Goal: Communication & Community: Answer question/provide support

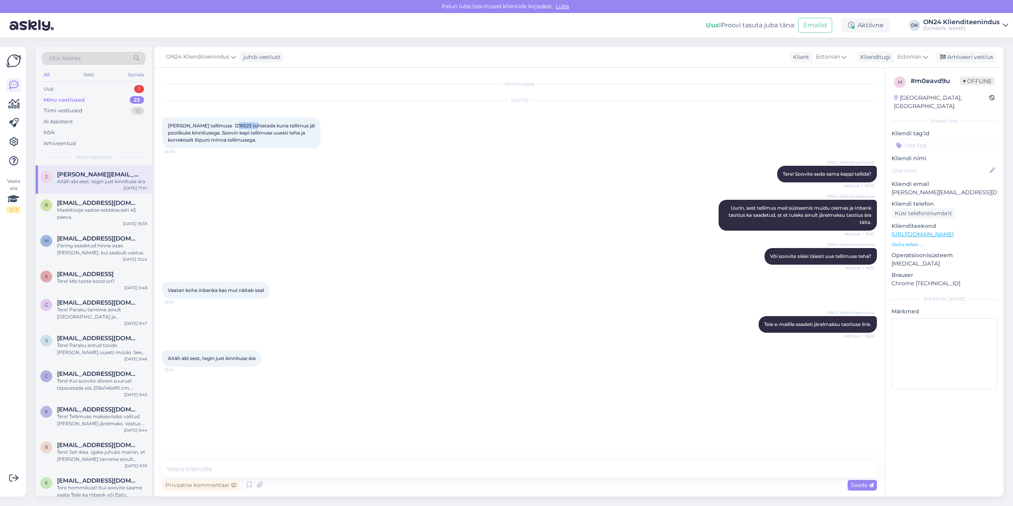
click at [88, 87] on div "Uus 1" at bounding box center [94, 88] width 104 height 11
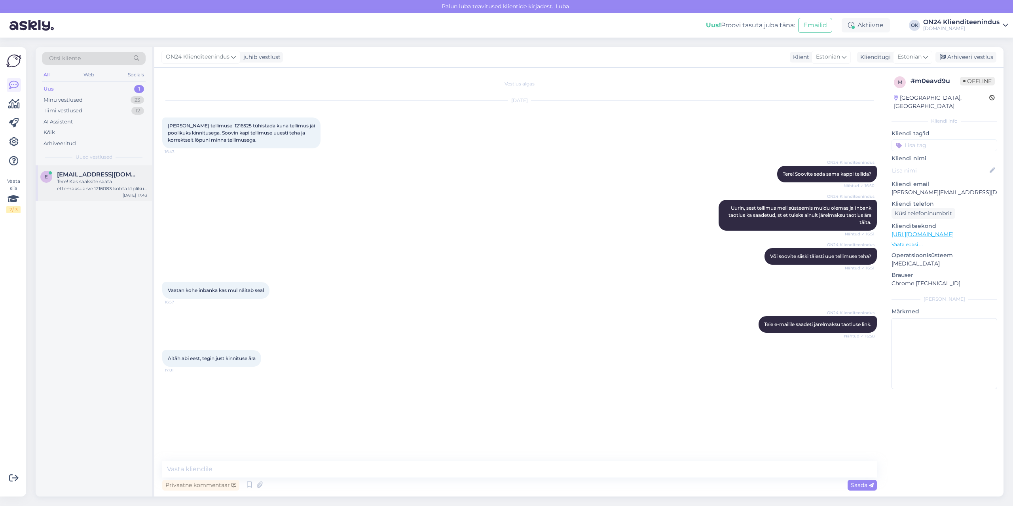
click at [87, 182] on div "Tere! Kas saaksite saata ettemaksuarve 1216083 kohta lõpliku arve? Ja saata [PE…" at bounding box center [102, 185] width 90 height 14
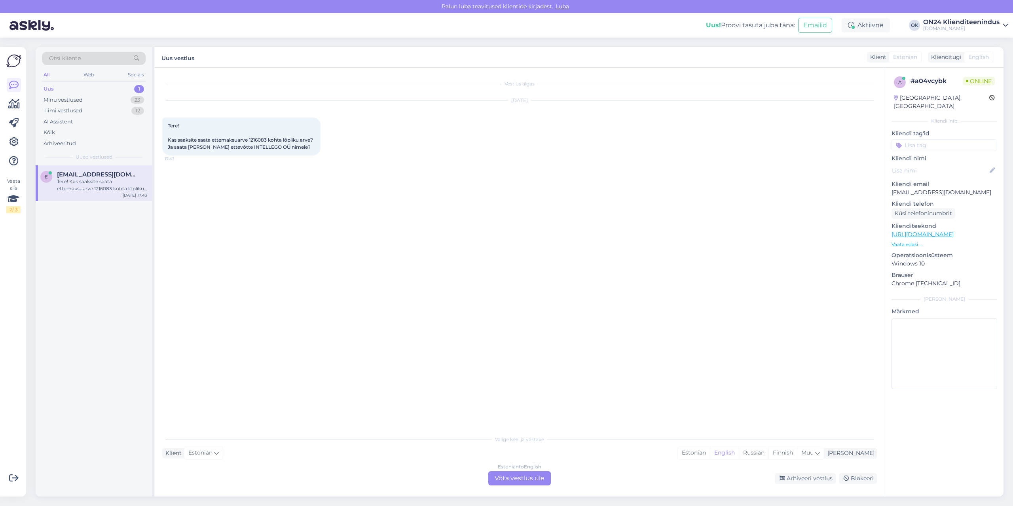
click at [260, 140] on span "Tere! Kas saaksite saata ettemaksuarve 1216083 kohta lõpliku arve? Ja saata [PE…" at bounding box center [241, 136] width 146 height 27
copy span "1216083"
click at [710, 453] on div "Estonian" at bounding box center [694, 453] width 32 height 12
click at [533, 477] on div "Estonian to Estonian Võta vestlus üle" at bounding box center [519, 478] width 63 height 14
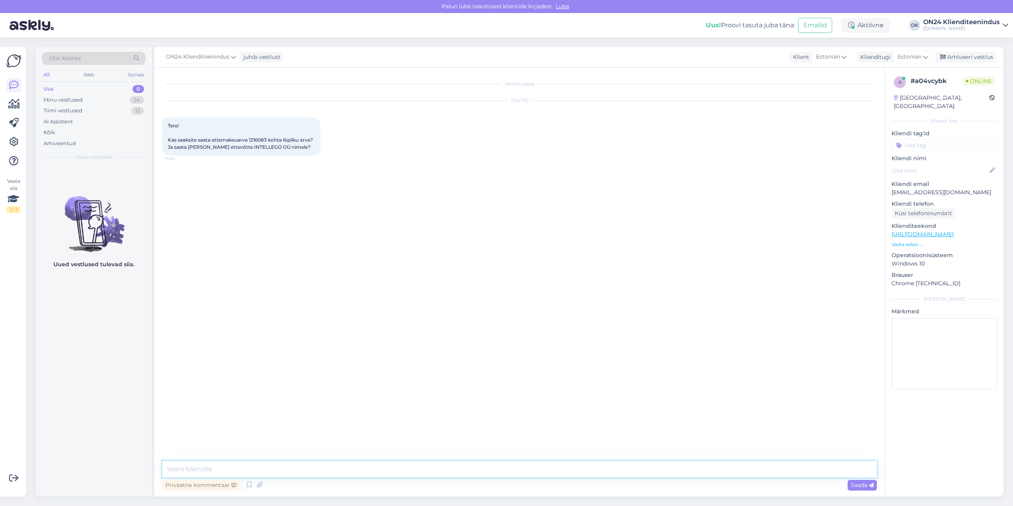
click at [523, 466] on textarea at bounding box center [519, 469] width 714 height 17
type textarea "Tere! Jah ikka."
click at [250, 148] on span "Tere! Kas saaksite saata ettemaksuarve 1216083 kohta lõpliku arve? Ja saata [PE…" at bounding box center [241, 136] width 146 height 27
drag, startPoint x: 235, startPoint y: 146, endPoint x: 272, endPoint y: 148, distance: 37.2
click at [272, 148] on span "Tere! Kas saaksite saata ettemaksuarve 1216083 kohta lõpliku arve? Ja saata [PE…" at bounding box center [241, 136] width 146 height 27
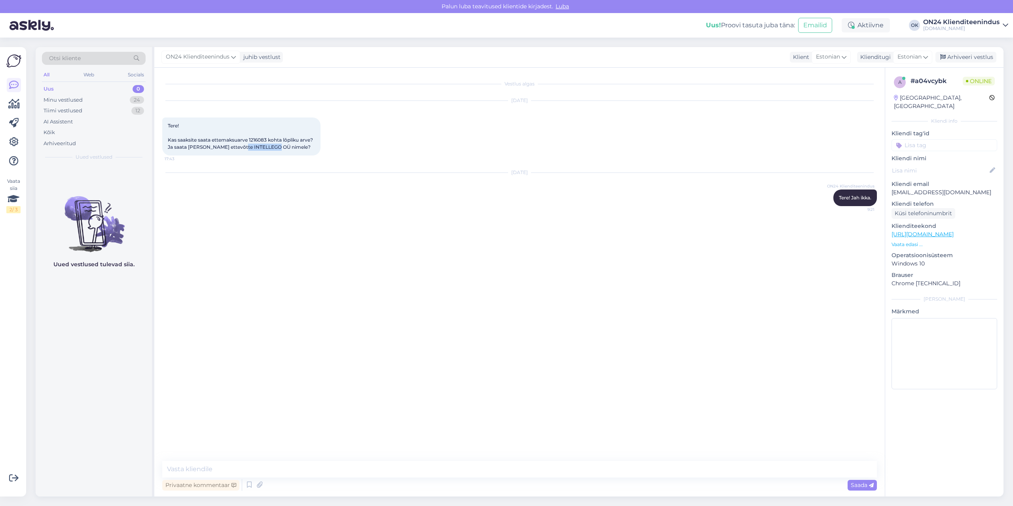
copy span "INTELLEGO OÜ"
click at [246, 462] on textarea at bounding box center [519, 469] width 714 height 17
type textarea "Arve saadetud e-mailile."
click at [57, 95] on div "Minu vestlused 24" at bounding box center [94, 100] width 104 height 11
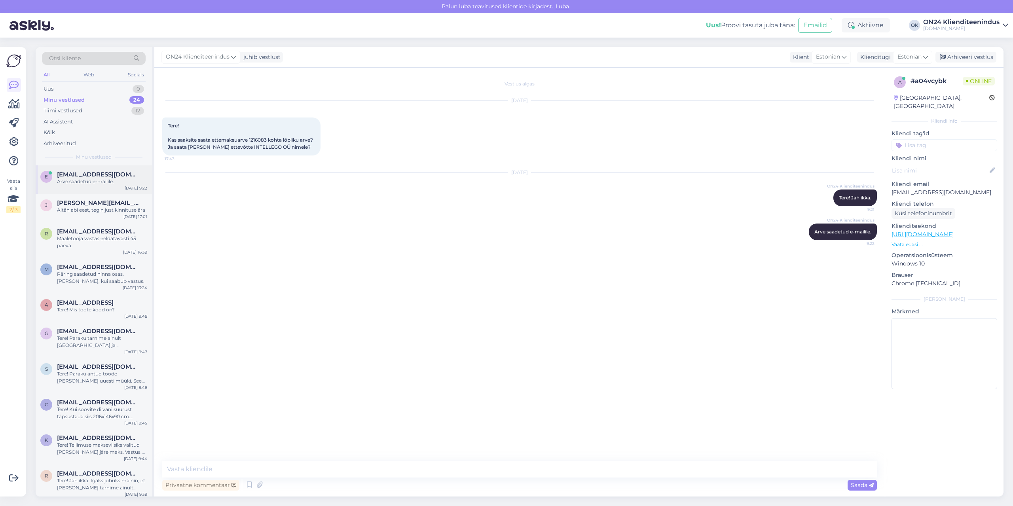
click at [64, 171] on span "[EMAIL_ADDRESS][DOMAIN_NAME]" at bounding box center [98, 174] width 82 height 7
click at [960, 61] on div "Arhiveeri vestlus" at bounding box center [965, 57] width 61 height 11
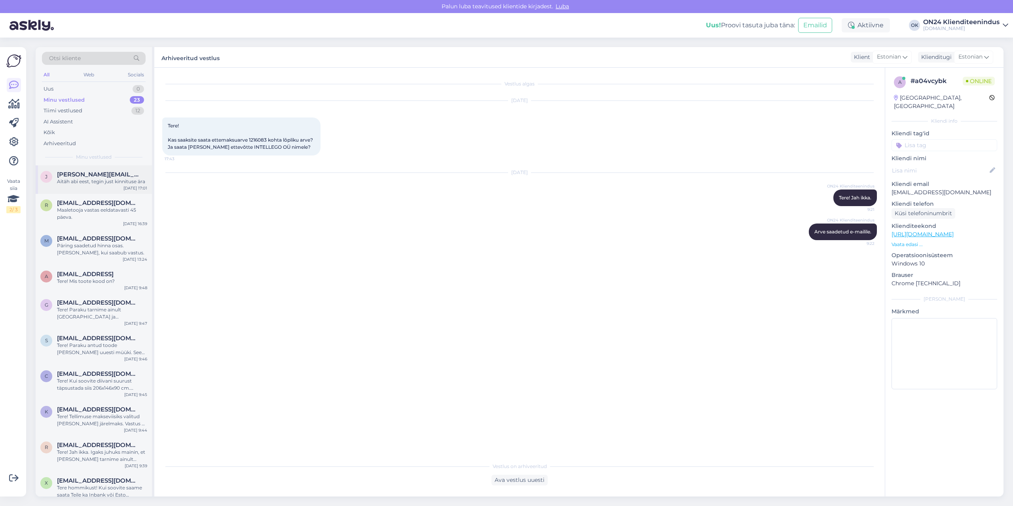
click at [97, 183] on div "Aitäh abi eest, tegin just kinnituse ära" at bounding box center [102, 181] width 90 height 7
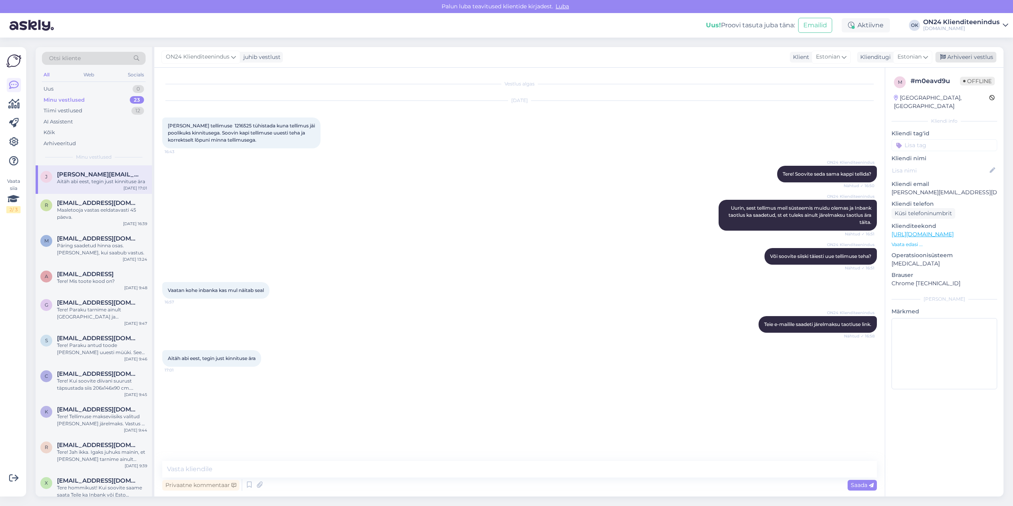
click at [957, 58] on div "Arhiveeri vestlus" at bounding box center [965, 57] width 61 height 11
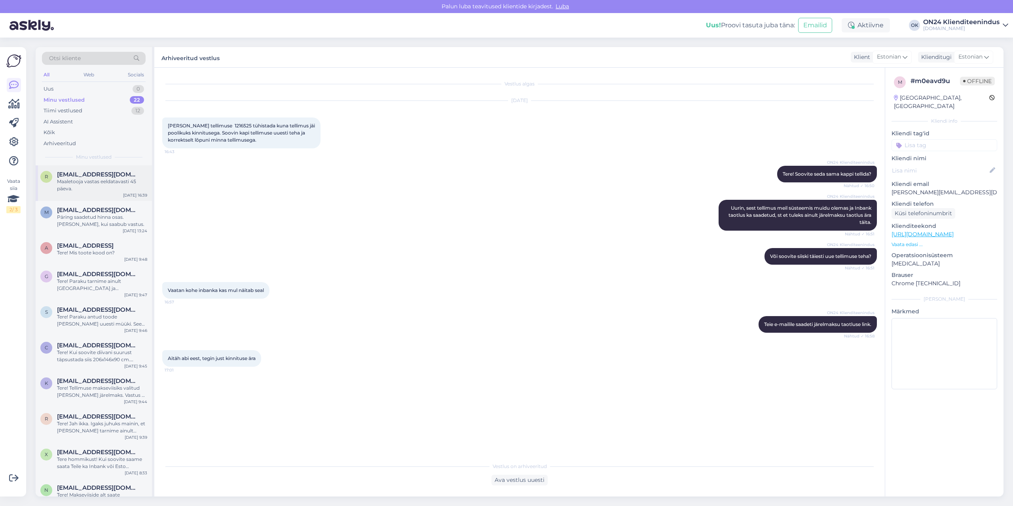
click at [98, 193] on div "r [EMAIL_ADDRESS][DOMAIN_NAME] Maaletooja vastas eeldatavasti 45 päeva. [DATE] …" at bounding box center [94, 183] width 116 height 36
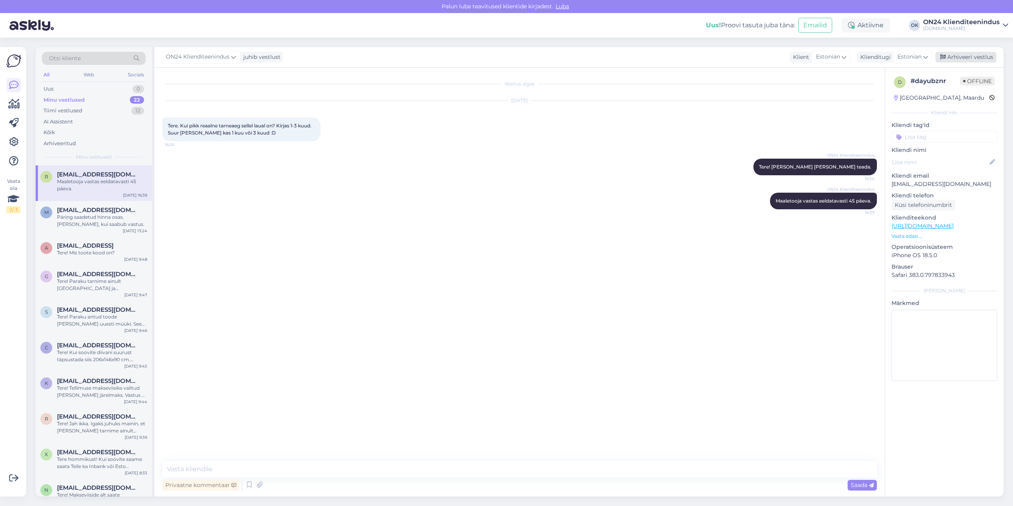
click at [968, 61] on div "Arhiveeri vestlus" at bounding box center [965, 57] width 61 height 11
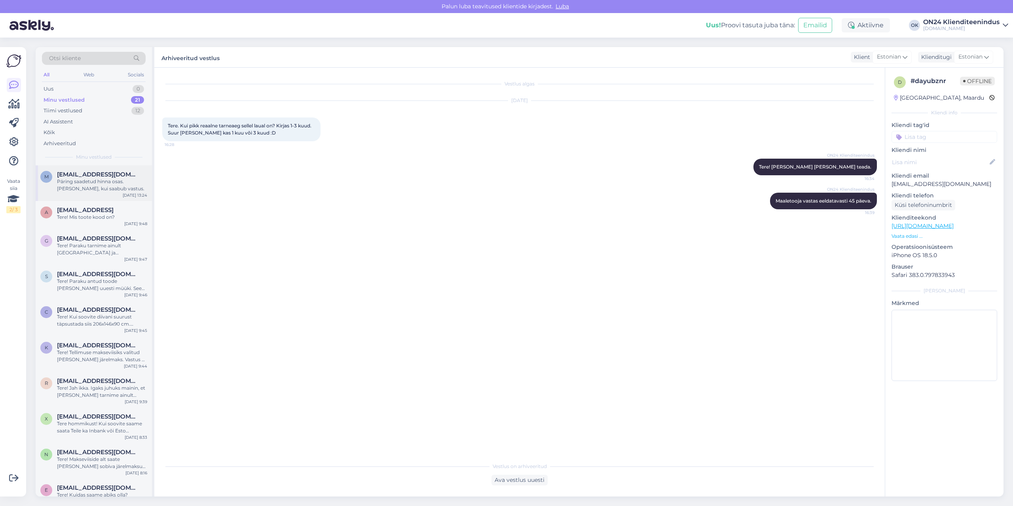
click at [107, 187] on div "Päring saadetud hinna osas. [PERSON_NAME], kui saabub vastus." at bounding box center [102, 185] width 90 height 14
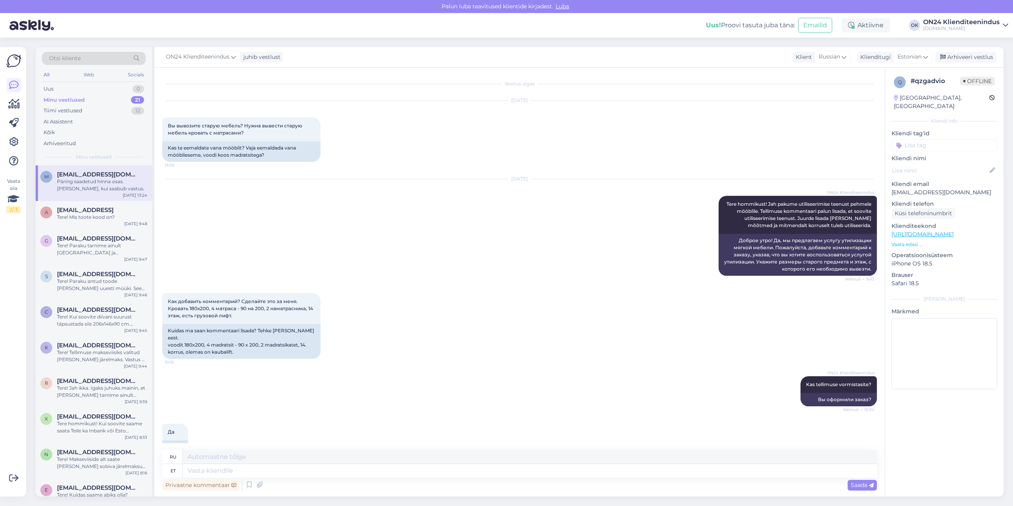
scroll to position [121, 0]
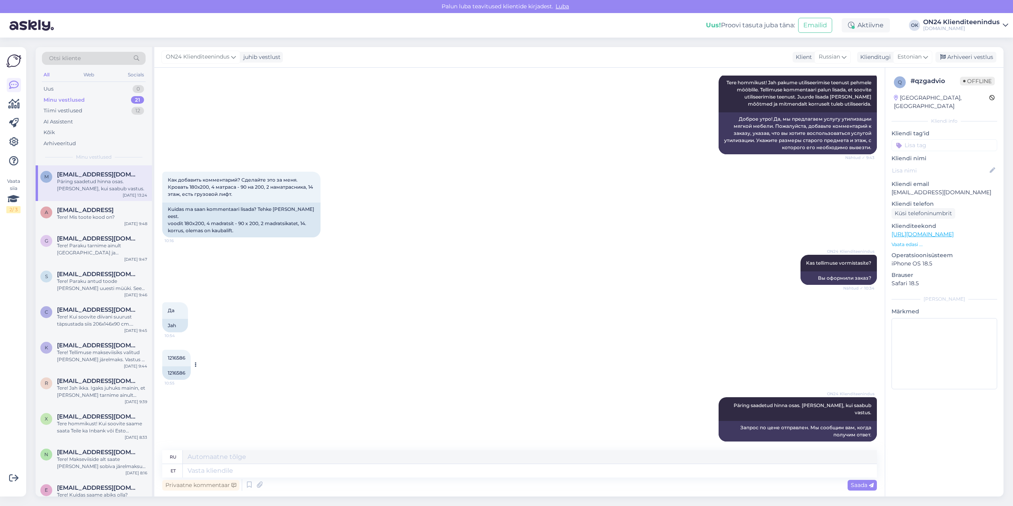
click at [177, 366] on div "1216586" at bounding box center [176, 372] width 28 height 13
copy div "1216586"
click at [949, 59] on div "Arhiveeri vestlus" at bounding box center [965, 57] width 61 height 11
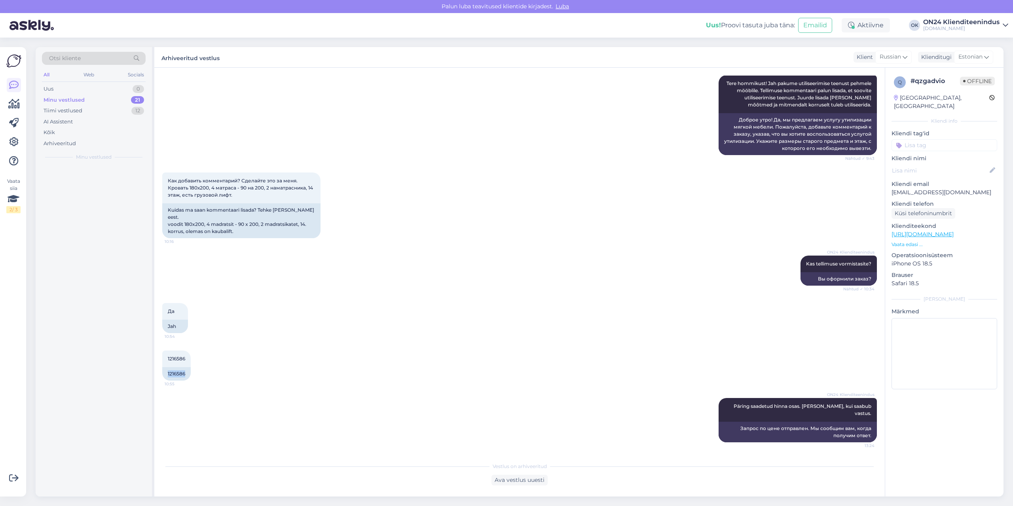
scroll to position [114, 0]
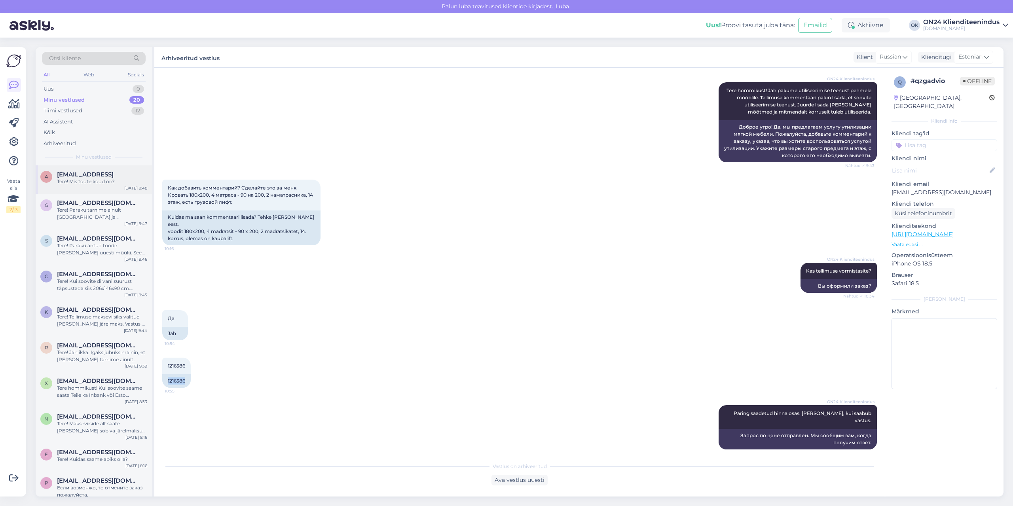
click at [89, 184] on div "Tere! Mis toote kood on?" at bounding box center [102, 181] width 90 height 7
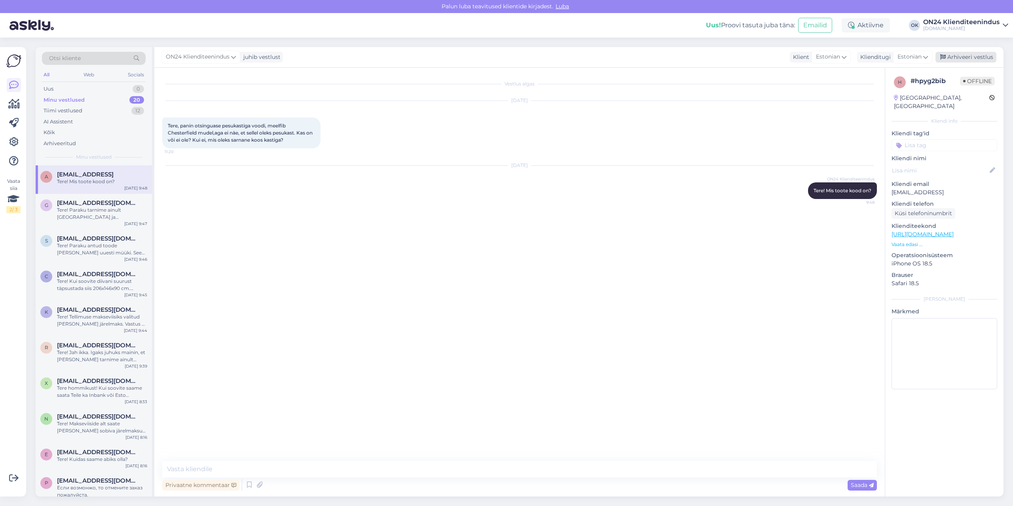
click at [960, 60] on div "Arhiveeri vestlus" at bounding box center [965, 57] width 61 height 11
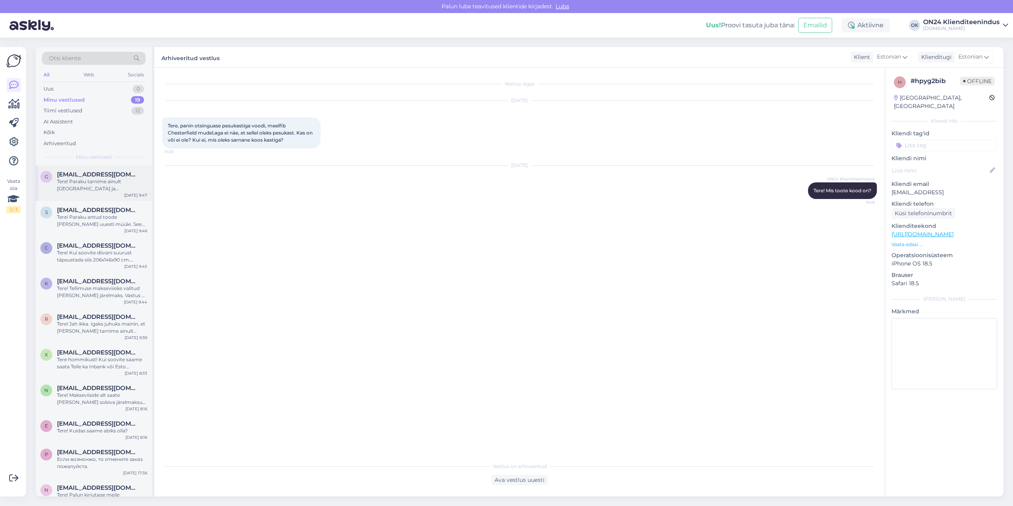
click at [115, 181] on div "Tere! Paraku tarnime ainult [GEOGRAPHIC_DATA] ja [GEOGRAPHIC_DATA]." at bounding box center [102, 185] width 90 height 14
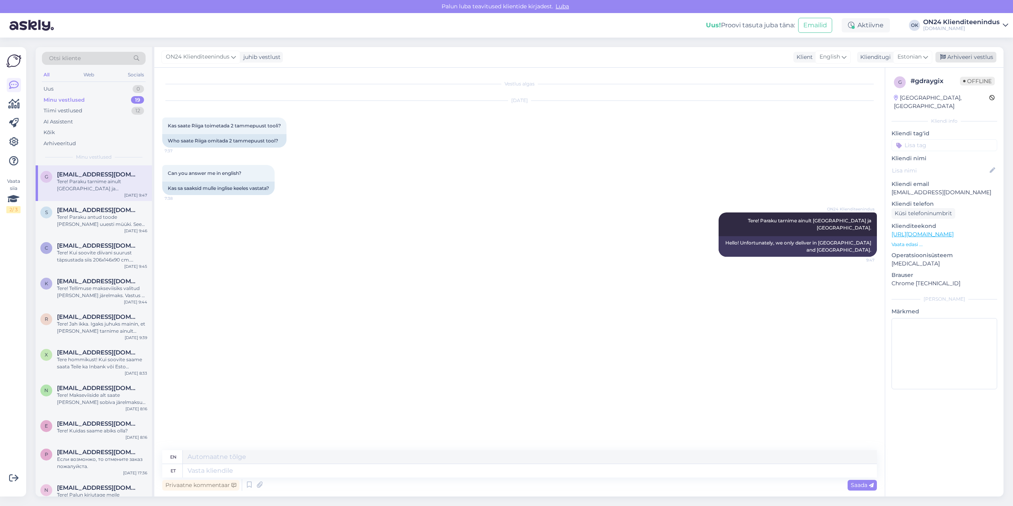
click at [977, 56] on div "Arhiveeri vestlus" at bounding box center [965, 57] width 61 height 11
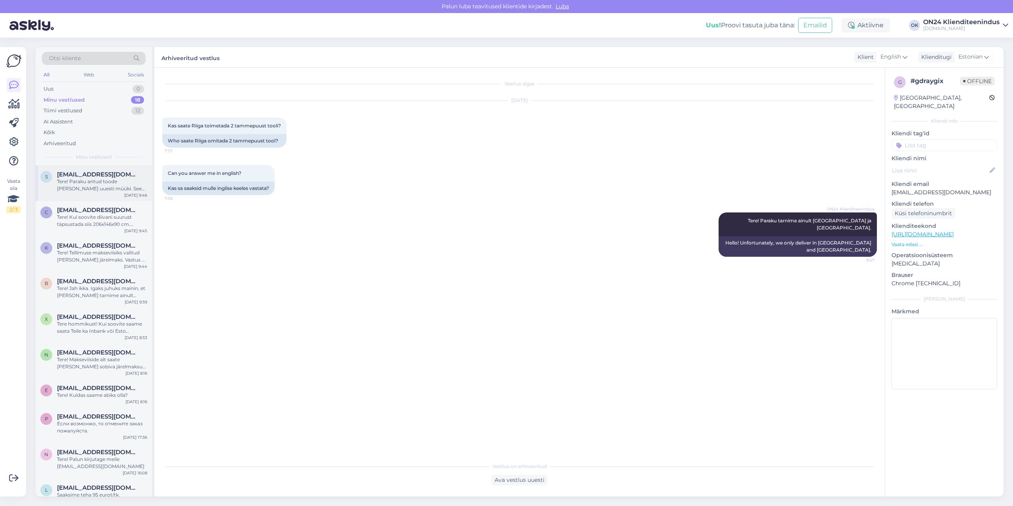
click at [117, 174] on span "[EMAIL_ADDRESS][DOMAIN_NAME]" at bounding box center [98, 174] width 82 height 7
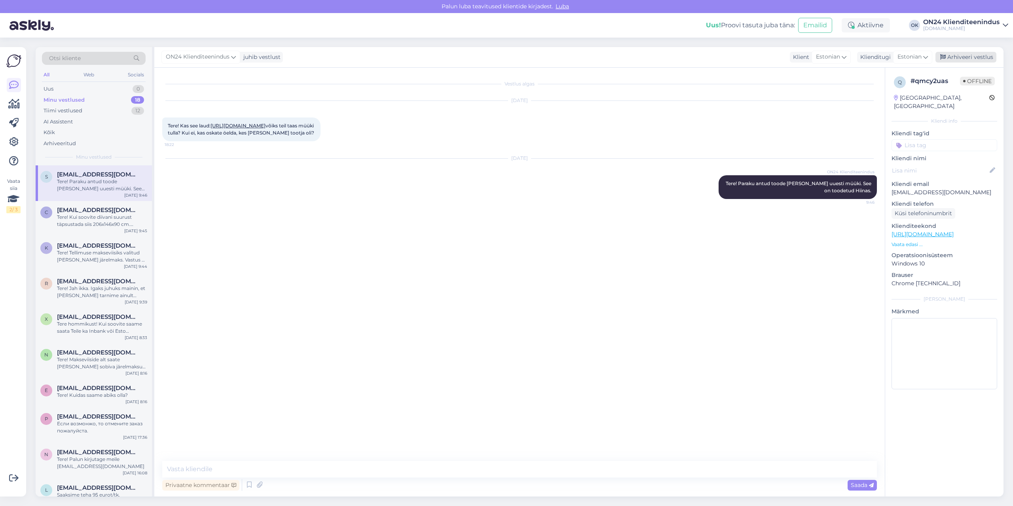
click at [985, 57] on div "Arhiveeri vestlus" at bounding box center [965, 57] width 61 height 11
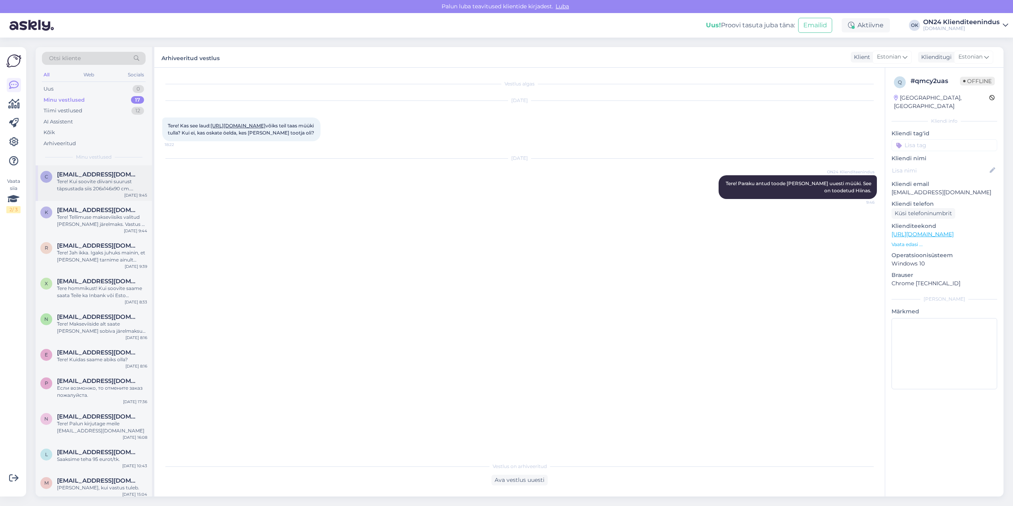
click at [110, 189] on div "Tere! Kui soovite diivani suurust täpsustada siis 206x146x90 cm. magamisosa mõõ…" at bounding box center [102, 185] width 90 height 14
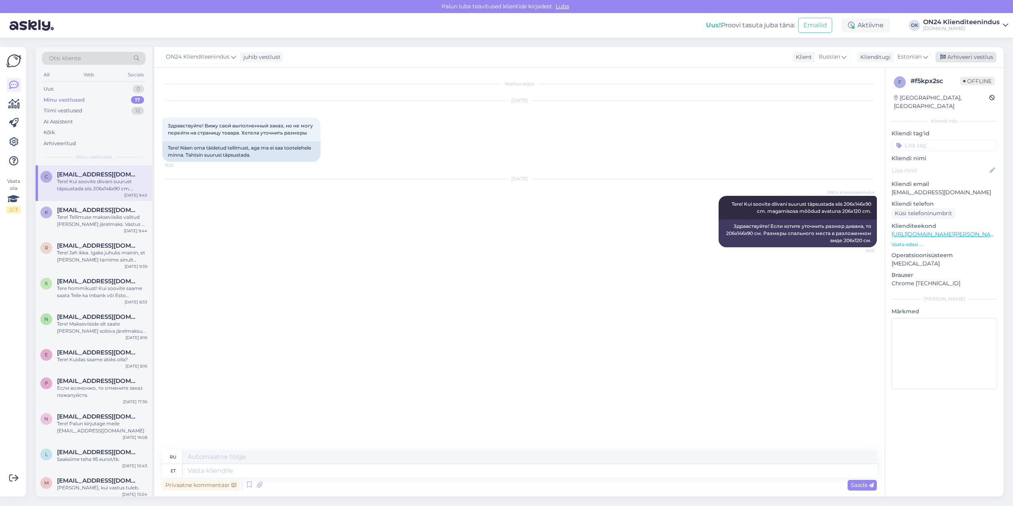
click at [973, 60] on div "Arhiveeri vestlus" at bounding box center [965, 57] width 61 height 11
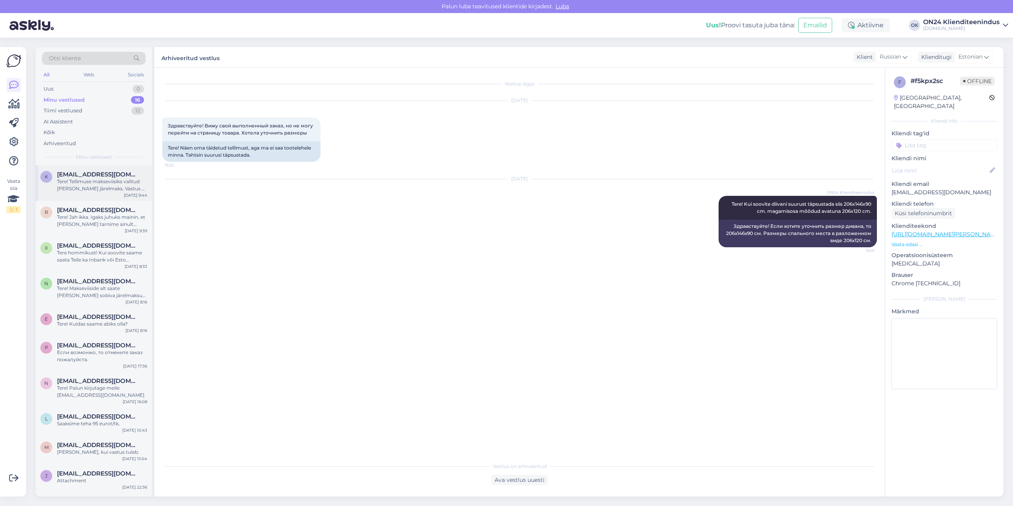
click at [65, 190] on div "Tere! Tellimuse makseviisiks valitud [PERSON_NAME] järelmaks. Vastus oli positi…" at bounding box center [102, 185] width 90 height 14
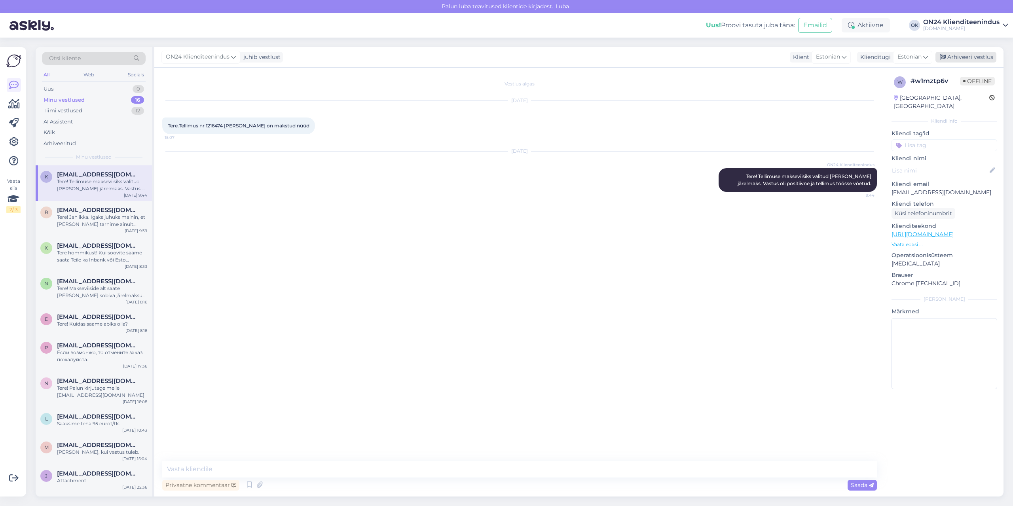
click at [966, 54] on div "Arhiveeri vestlus" at bounding box center [965, 57] width 61 height 11
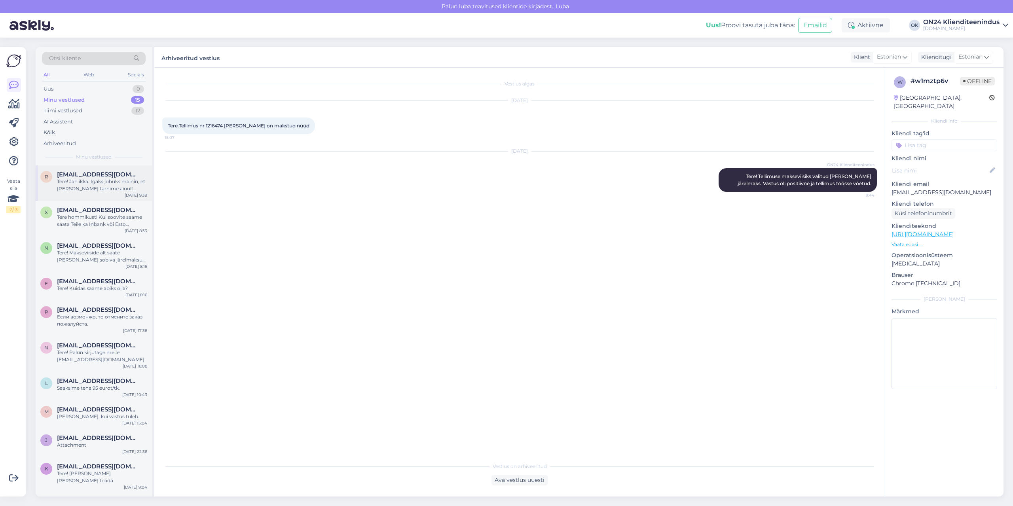
click at [112, 188] on div "Tere! Jah ikka. Igaks juhuks mainin, et [PERSON_NAME] tarnime ainult [GEOGRAPHI…" at bounding box center [102, 185] width 90 height 14
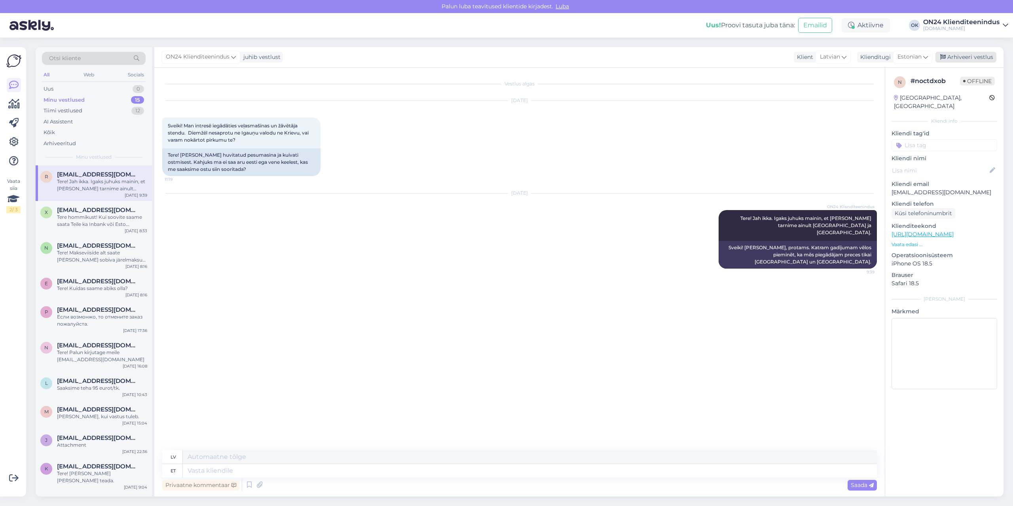
click at [958, 60] on div "Arhiveeri vestlus" at bounding box center [965, 57] width 61 height 11
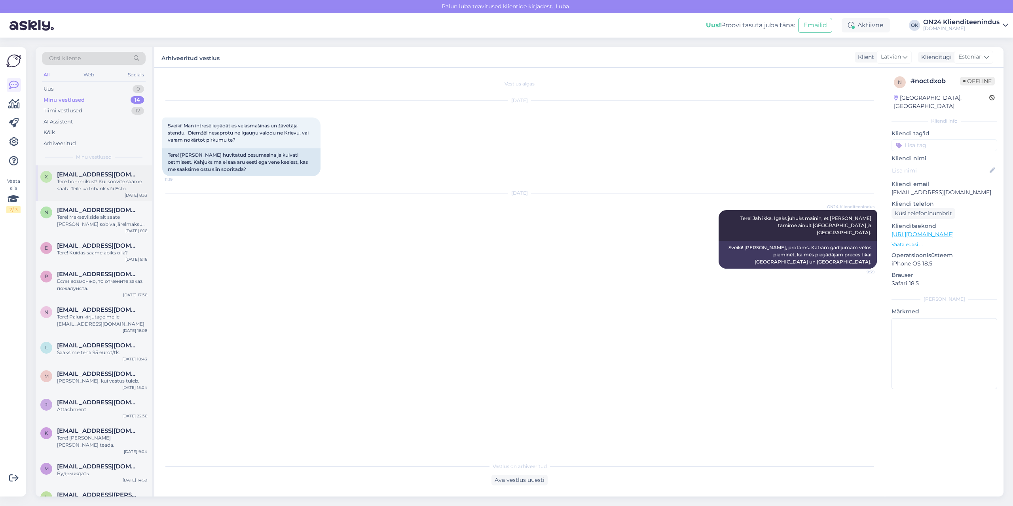
click at [91, 189] on div "Tere hommikust! Kui soovite saame saata Teile ka Inbank või Esto taotluse." at bounding box center [102, 185] width 90 height 14
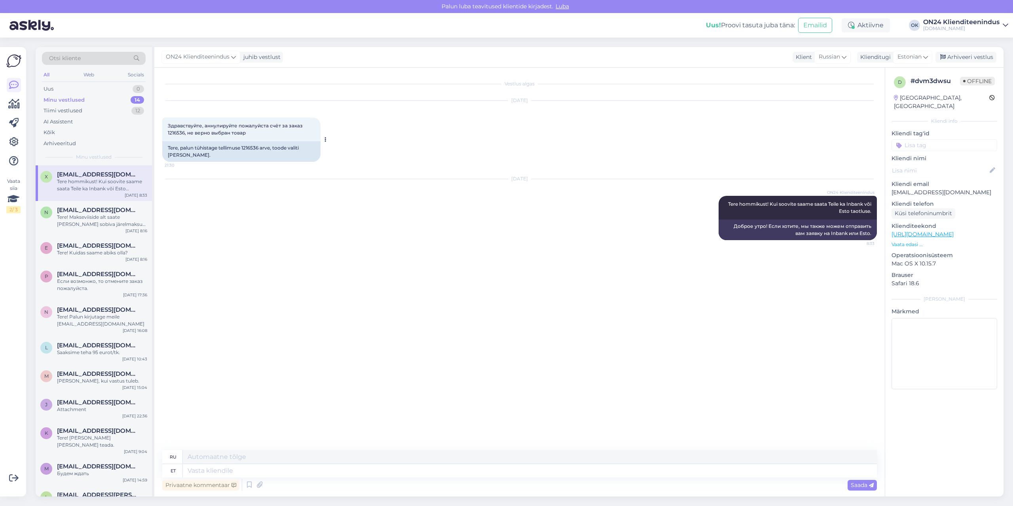
click at [252, 146] on div "Tere, palun tühistage tellimuse 1216536 arve, toode valiti [PERSON_NAME]." at bounding box center [241, 151] width 158 height 21
copy div "1216536"
click at [951, 56] on div "Arhiveeri vestlus" at bounding box center [965, 57] width 61 height 11
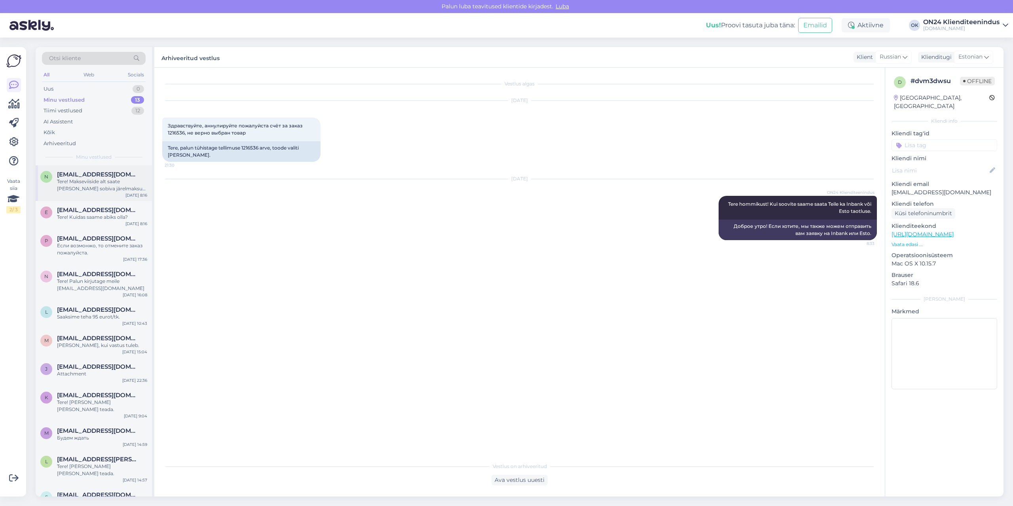
click at [116, 188] on div "Tere! Makseviiside alt saate [PERSON_NAME] sobiva järelmaksu või soovite, et te…" at bounding box center [102, 185] width 90 height 14
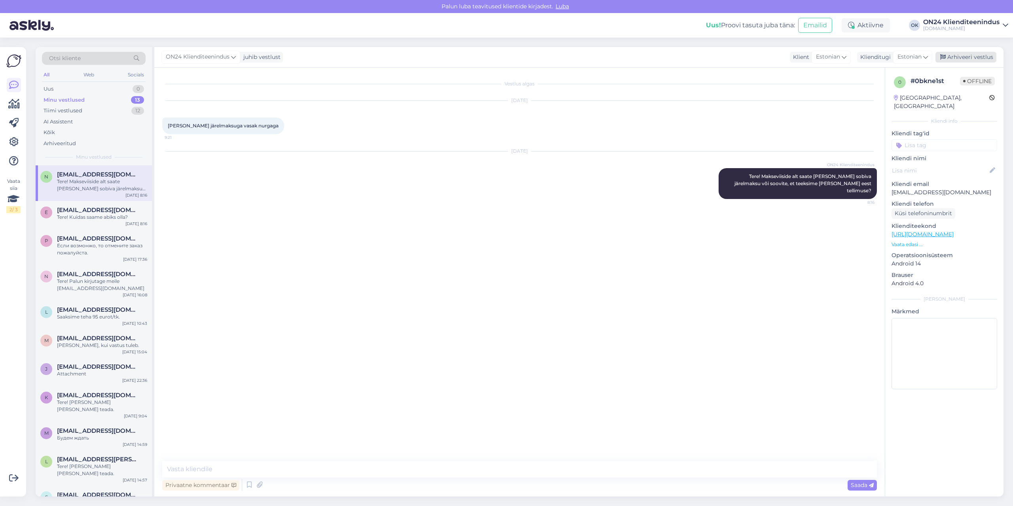
click at [952, 55] on div "Arhiveeri vestlus" at bounding box center [965, 57] width 61 height 11
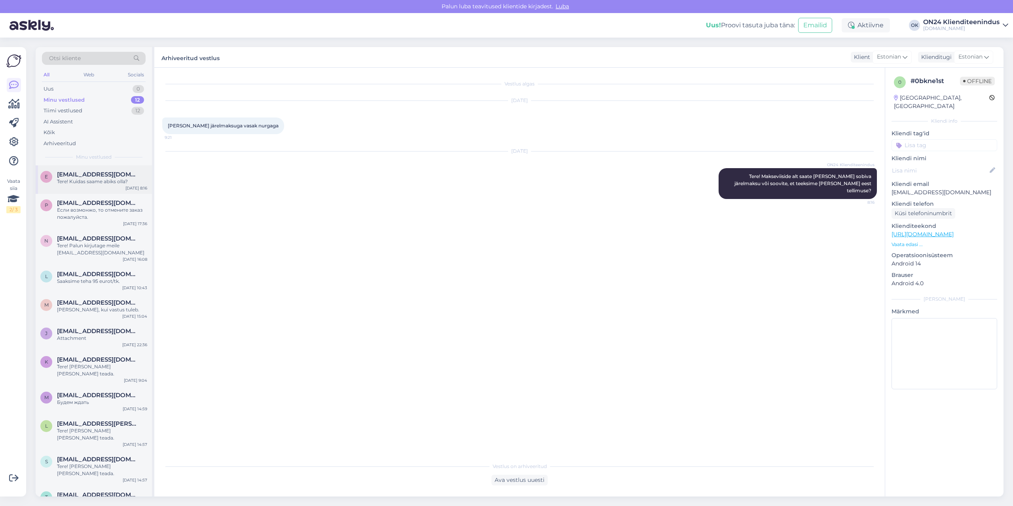
click at [95, 182] on div "Tere! Kuidas saame abiks olla?" at bounding box center [102, 181] width 90 height 7
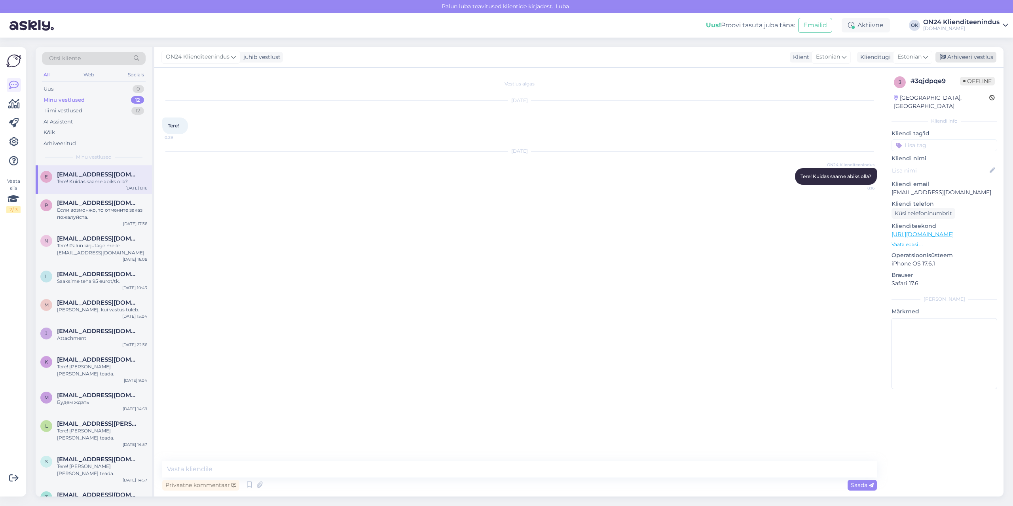
click at [953, 56] on div "Arhiveeri vestlus" at bounding box center [965, 57] width 61 height 11
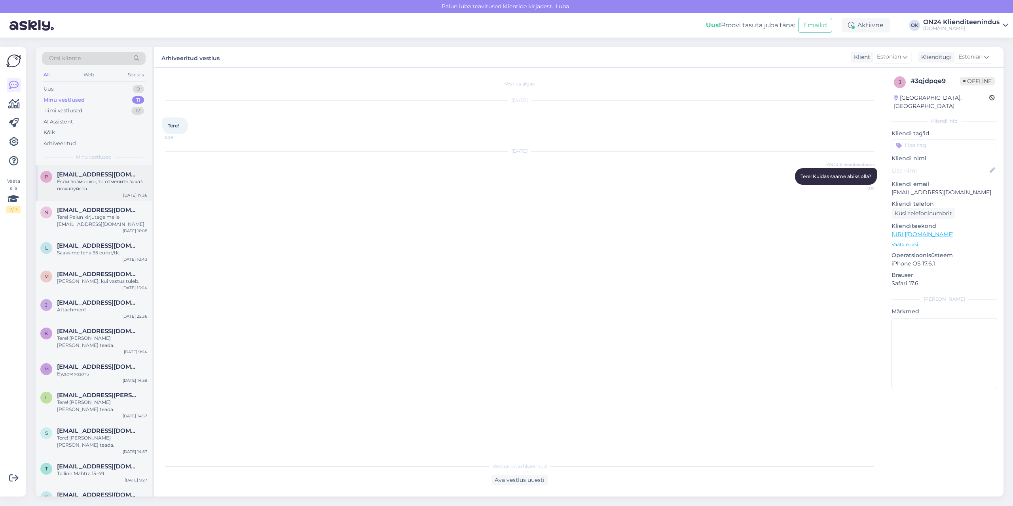
click at [87, 176] on span "[EMAIL_ADDRESS][DOMAIN_NAME]" at bounding box center [98, 174] width 82 height 7
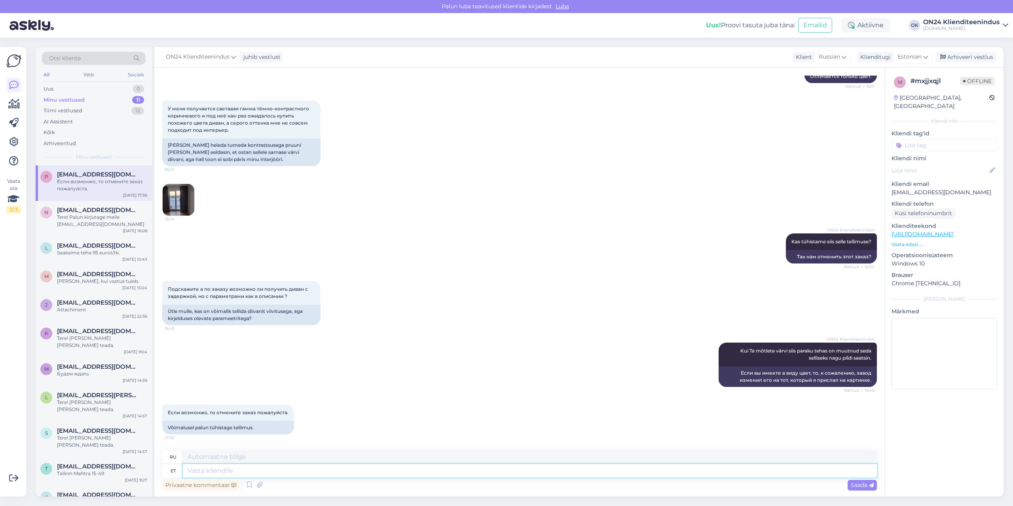
click at [265, 474] on textarea at bounding box center [530, 470] width 694 height 13
type textarea "Tere!"
type textarea "Привет!"
type textarea "Tere! Tellimus j"
type textarea "Привет! Заказ"
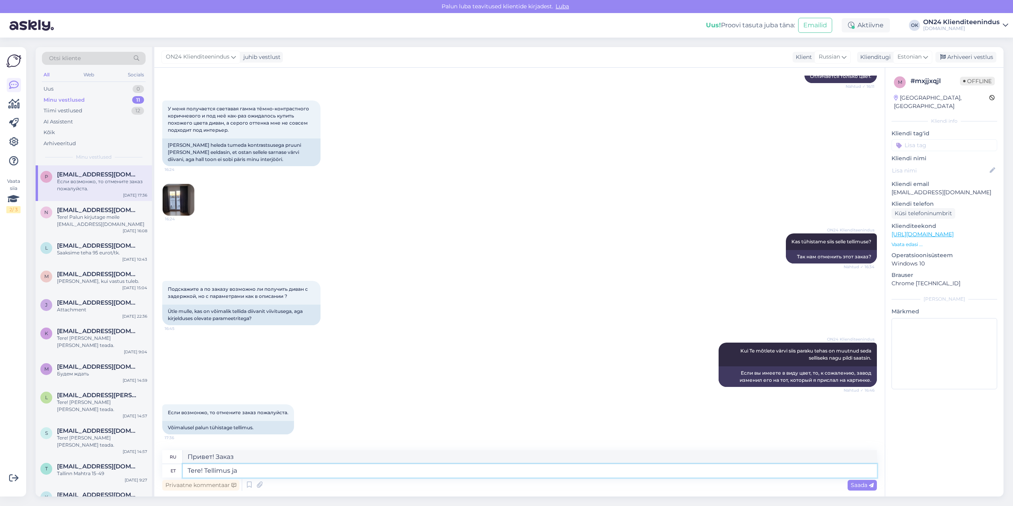
type textarea "Tere! [PERSON_NAME] ja j"
type textarea "Привет! Заказывайте и"
type textarea "Tere! [PERSON_NAME] ja järelmaks t"
type textarea "Здравствуйте! Заказ и рассрочка платежа"
type textarea "Tere! [PERSON_NAME] ja järelmaks tühistatud."
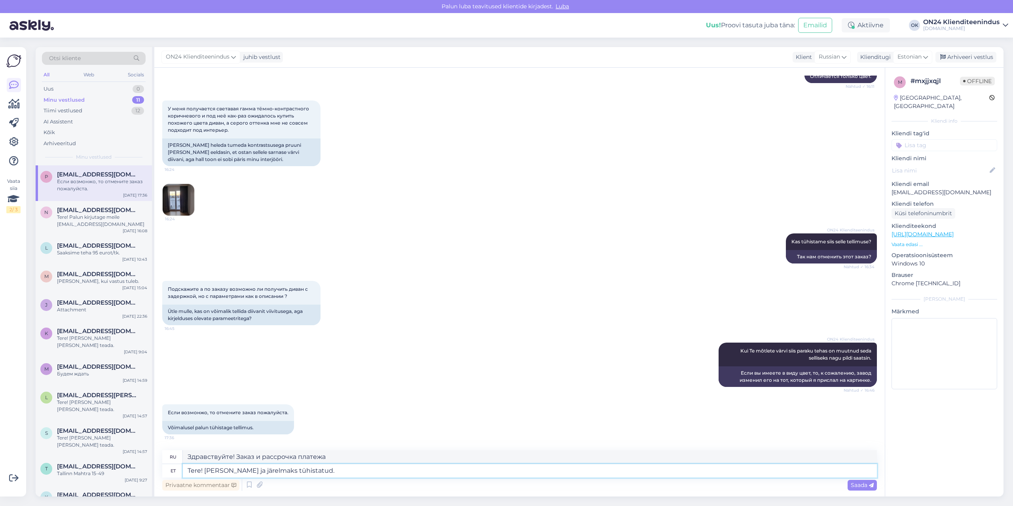
type textarea "Здравствуйте! Заказ и рассрочка отменены."
type textarea "Tere! [PERSON_NAME] ja järelmaks tühistatud."
click at [868, 484] on span "Saada" at bounding box center [862, 484] width 23 height 7
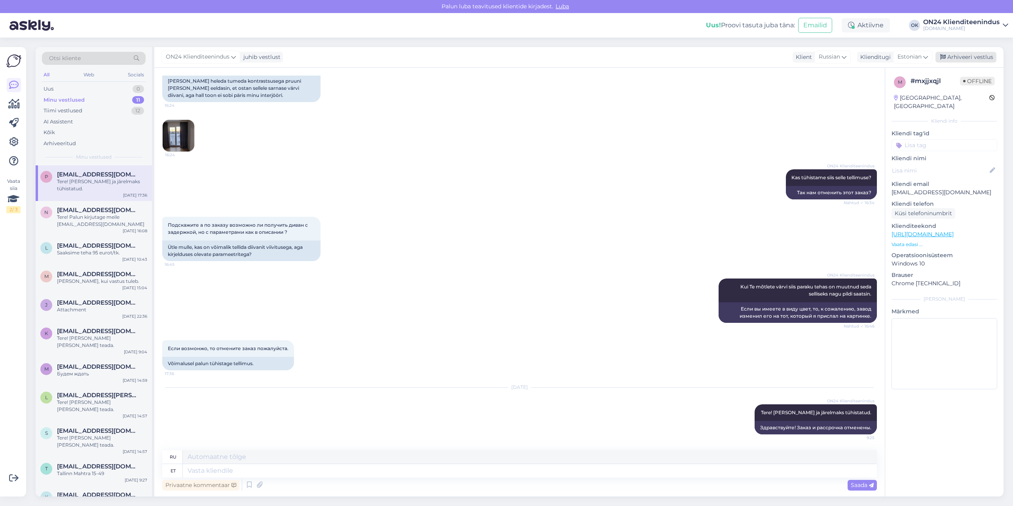
click at [976, 53] on div "Arhiveeri vestlus" at bounding box center [965, 57] width 61 height 11
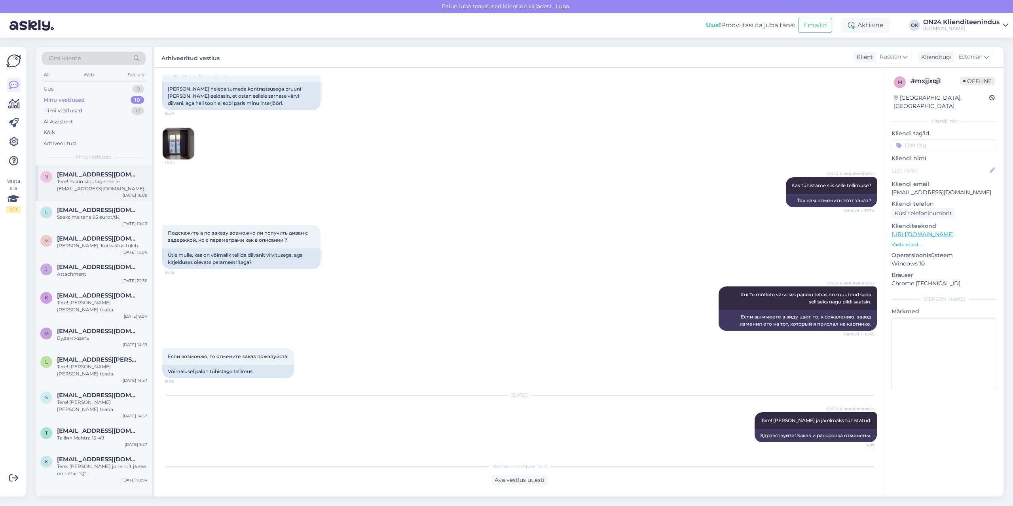
click at [97, 175] on span "[EMAIL_ADDRESS][DOMAIN_NAME]" at bounding box center [98, 174] width 82 height 7
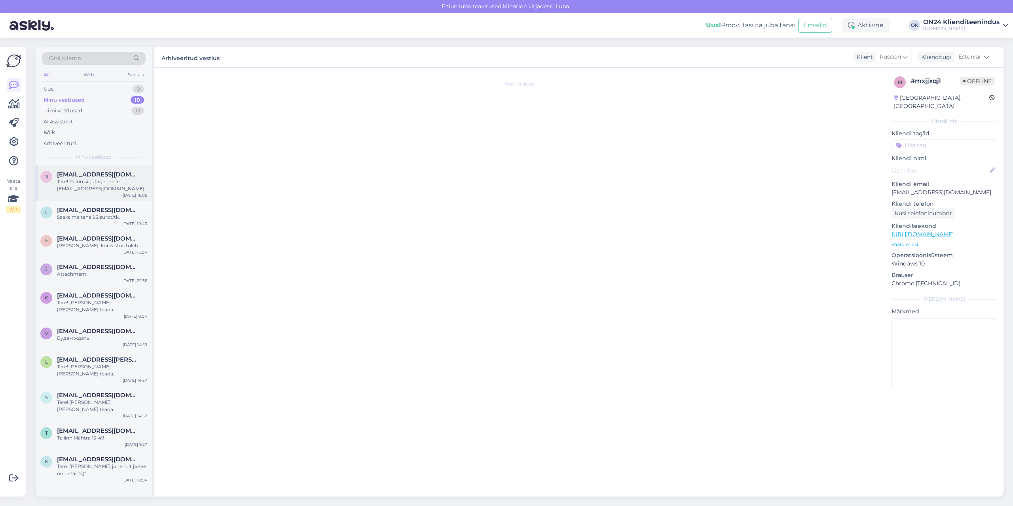
scroll to position [0, 0]
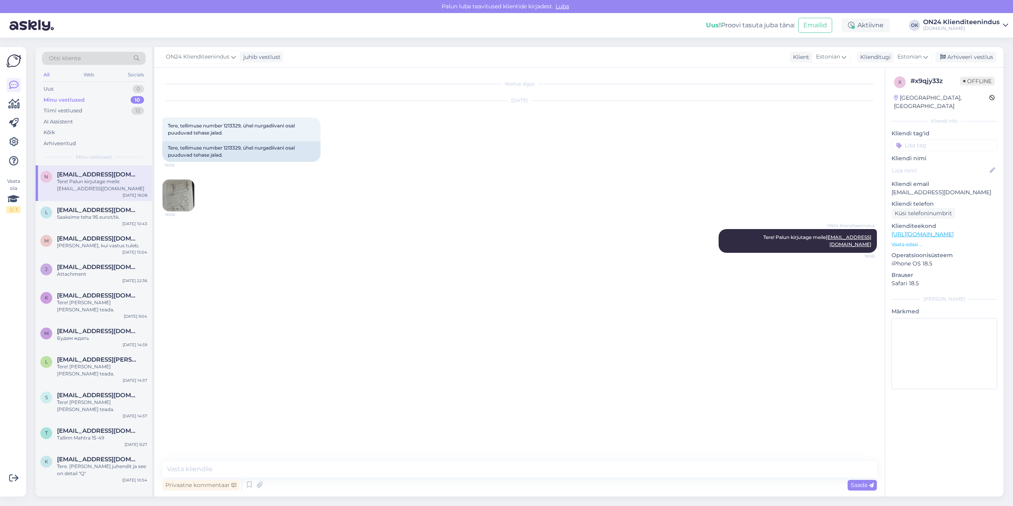
click at [179, 185] on img at bounding box center [179, 196] width 32 height 32
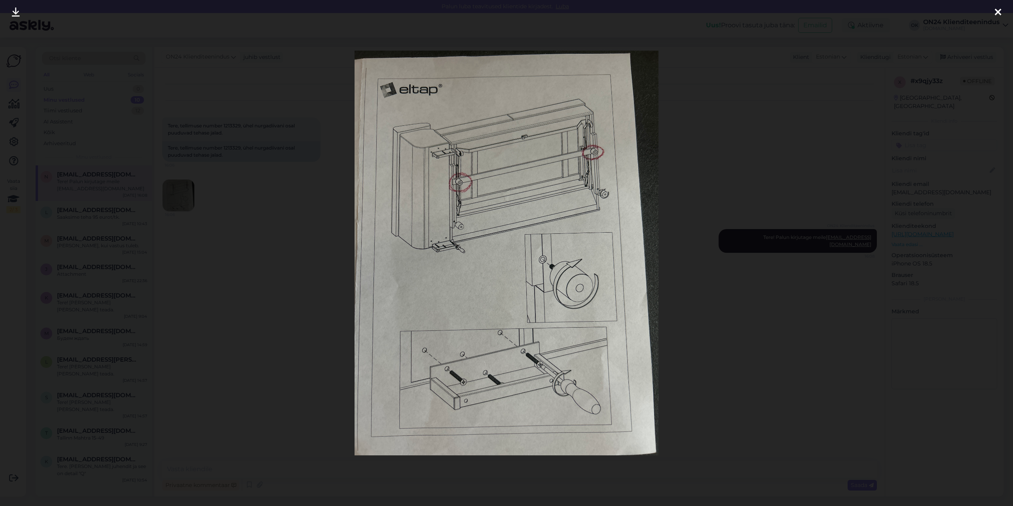
click at [254, 268] on div at bounding box center [506, 253] width 1013 height 506
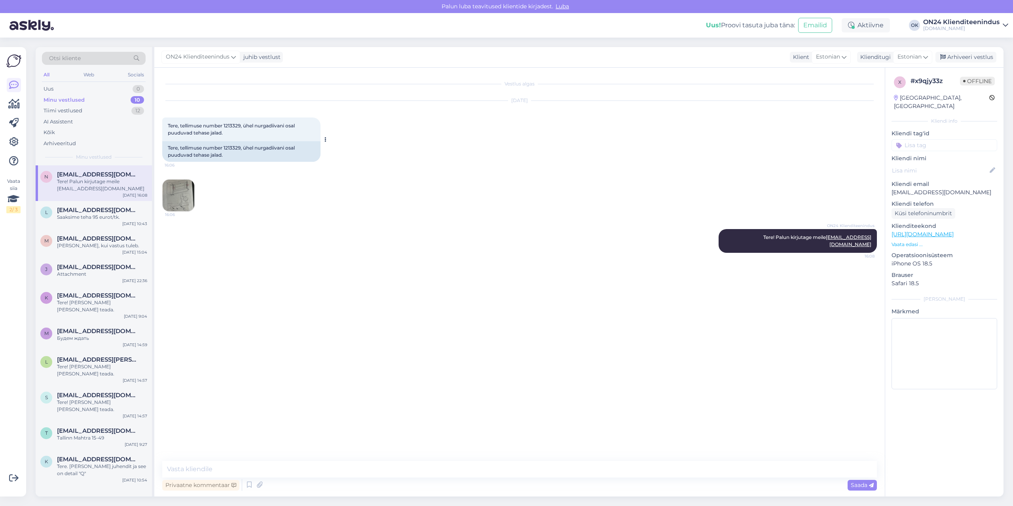
click at [236, 147] on div "Tere, tellimuse number 1213329, ühel nurgadiivani osal puuduvad tehase jalad." at bounding box center [241, 151] width 158 height 21
copy div "1213329"
click at [968, 55] on div "Arhiveeri vestlus" at bounding box center [965, 57] width 61 height 11
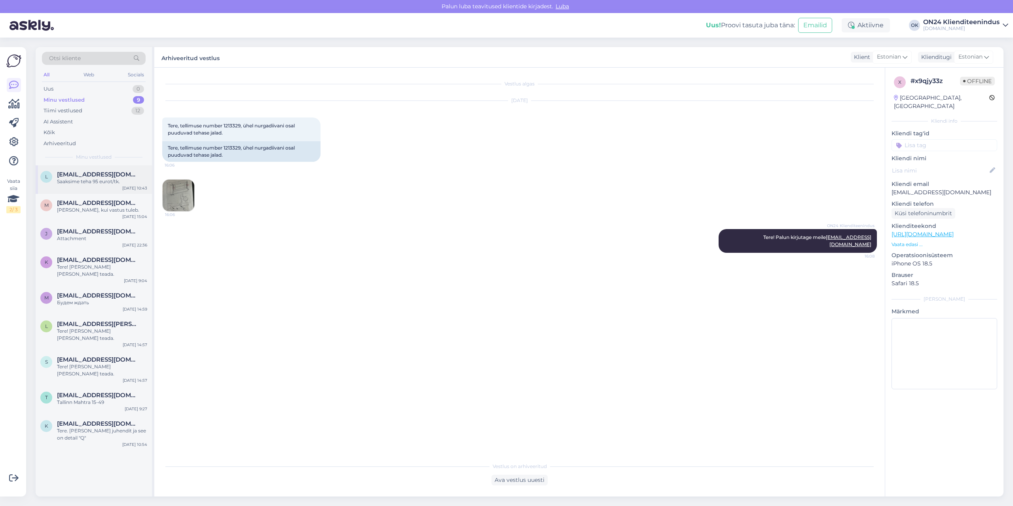
click at [103, 178] on span "[EMAIL_ADDRESS][DOMAIN_NAME]" at bounding box center [98, 174] width 82 height 7
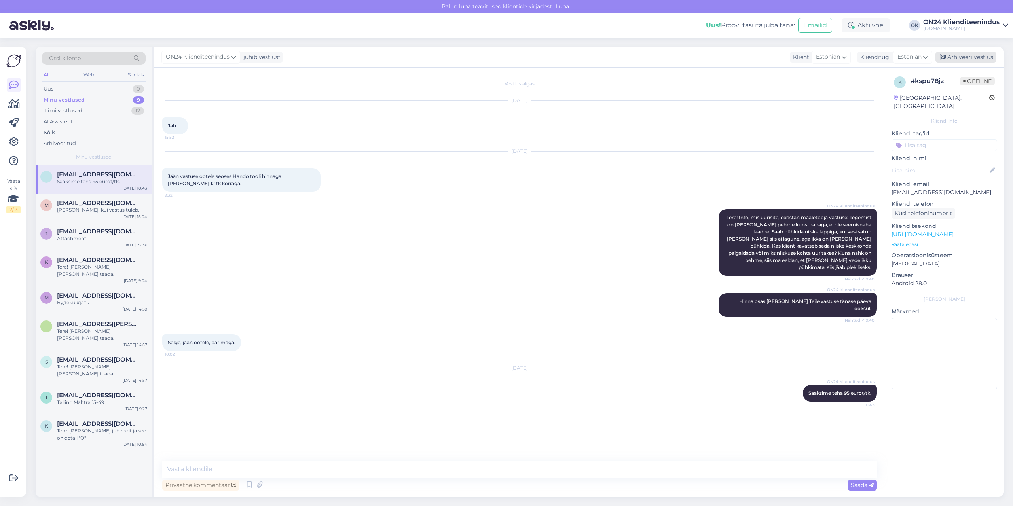
click at [955, 57] on div "Arhiveeri vestlus" at bounding box center [965, 57] width 61 height 11
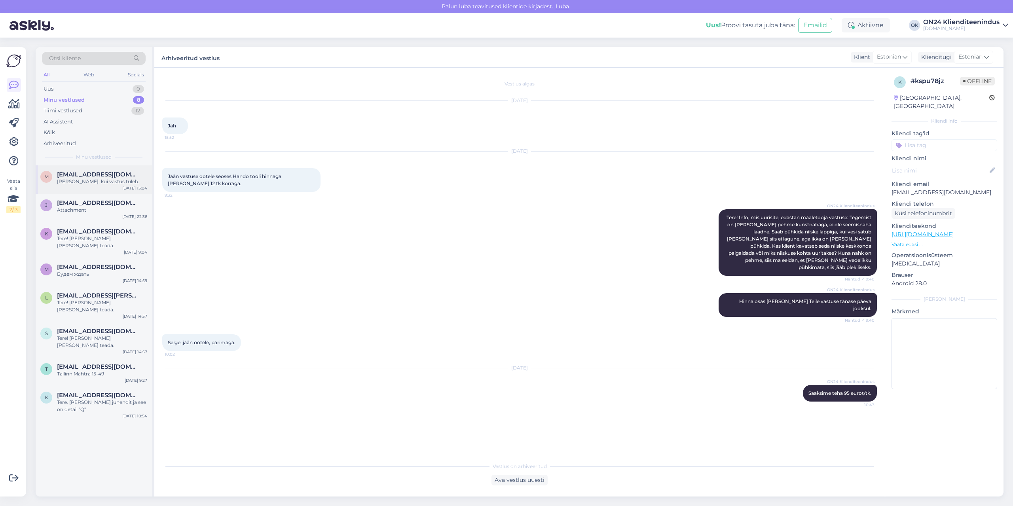
click at [95, 177] on span "[EMAIL_ADDRESS][DOMAIN_NAME]" at bounding box center [98, 174] width 82 height 7
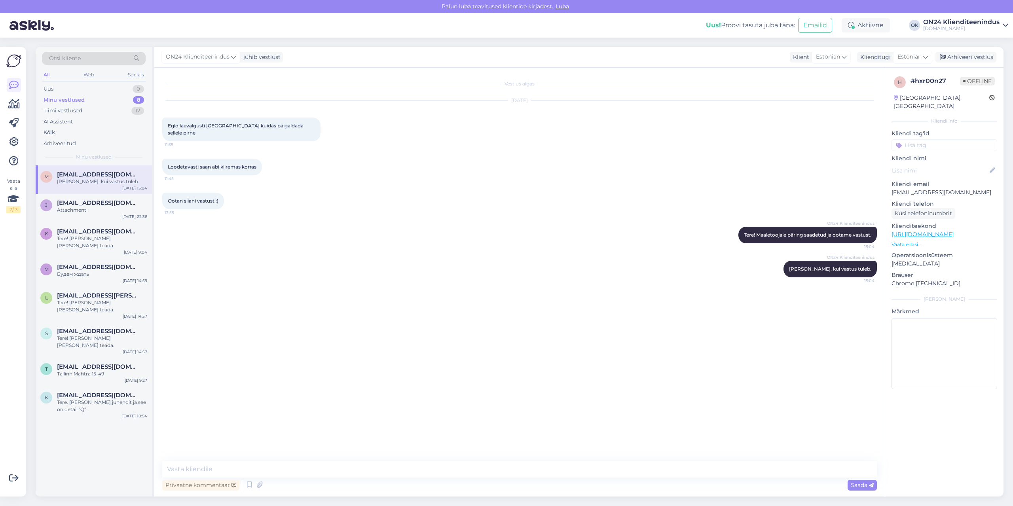
click at [172, 125] on span "Eglo laevalgusti [GEOGRAPHIC_DATA] kuidas paigaldada sellele pirne" at bounding box center [236, 129] width 137 height 13
click at [912, 241] on p "Vaata edasi ..." at bounding box center [944, 244] width 106 height 7
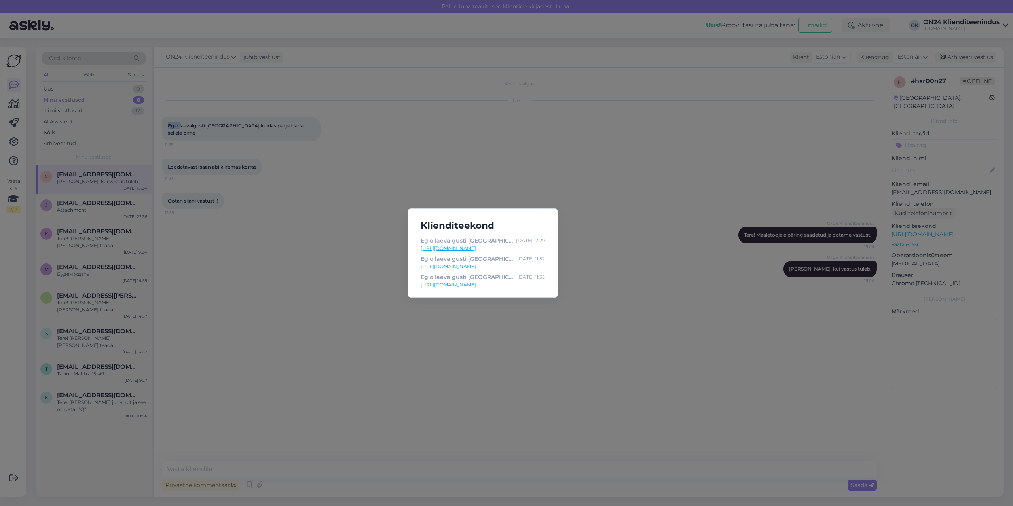
click at [477, 248] on link "[URL][DOMAIN_NAME]" at bounding box center [483, 248] width 124 height 7
click at [344, 334] on div "Klienditeekond Eglo laevalgusti [GEOGRAPHIC_DATA] MV-44049 - [DOMAIN_NAME] Sisu…" at bounding box center [506, 253] width 1013 height 506
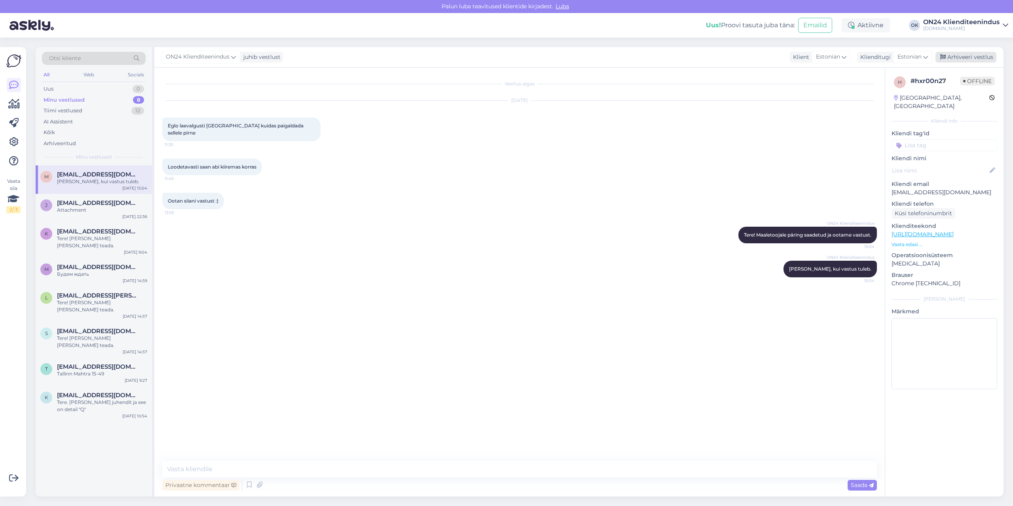
click at [979, 59] on div "Arhiveeri vestlus" at bounding box center [965, 57] width 61 height 11
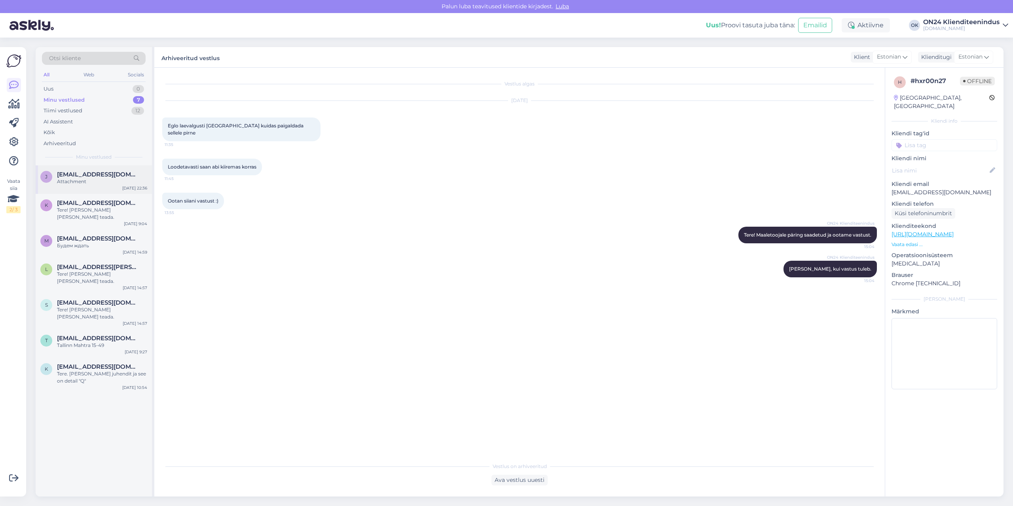
click at [120, 175] on div "[EMAIL_ADDRESS][DOMAIN_NAME]" at bounding box center [102, 174] width 90 height 7
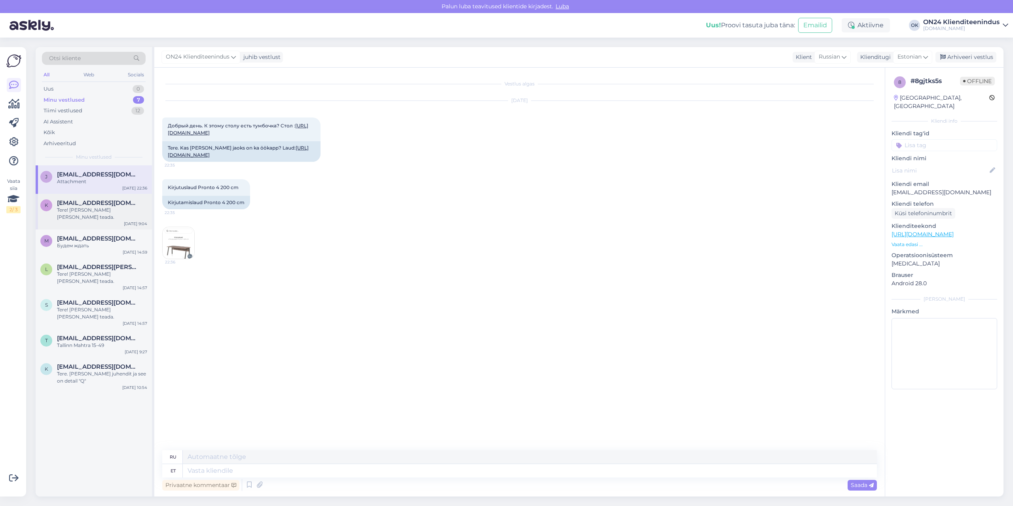
click at [90, 197] on div "k [EMAIL_ADDRESS][DOMAIN_NAME] Tere! [PERSON_NAME] [PERSON_NAME] teada. [DATE] …" at bounding box center [94, 212] width 116 height 36
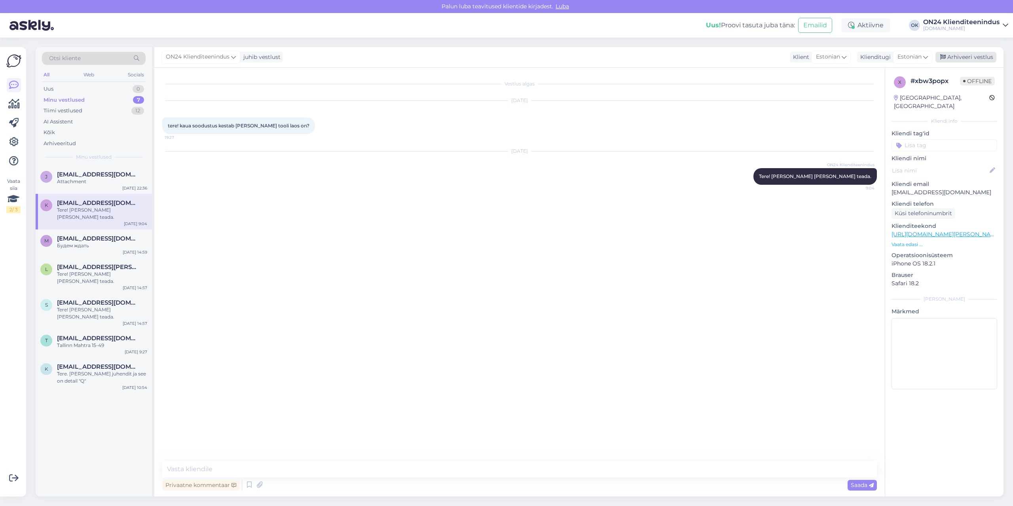
click at [962, 54] on div "Arhiveeri vestlus" at bounding box center [965, 57] width 61 height 11
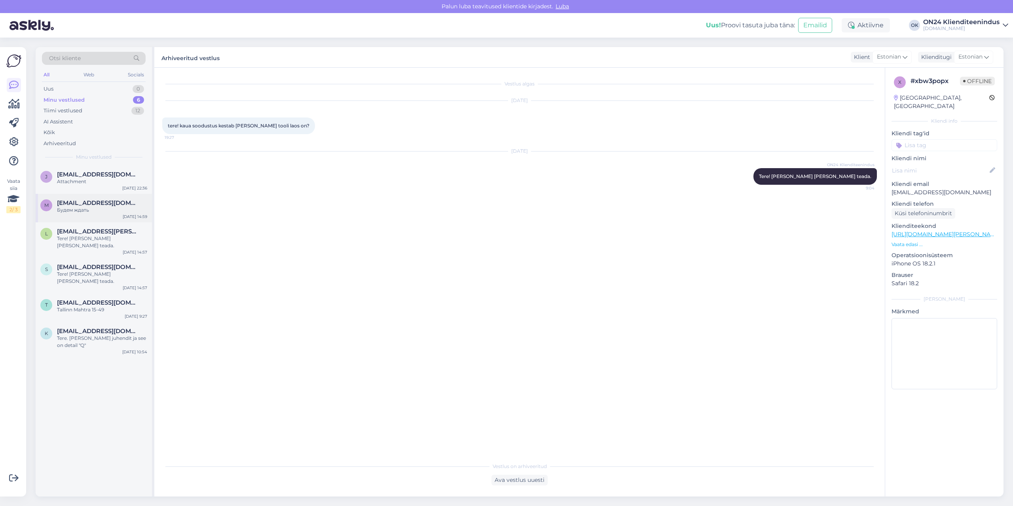
click at [101, 215] on div "m [EMAIL_ADDRESS][DOMAIN_NAME] Будем ждать [DATE] 14:59" at bounding box center [94, 208] width 116 height 28
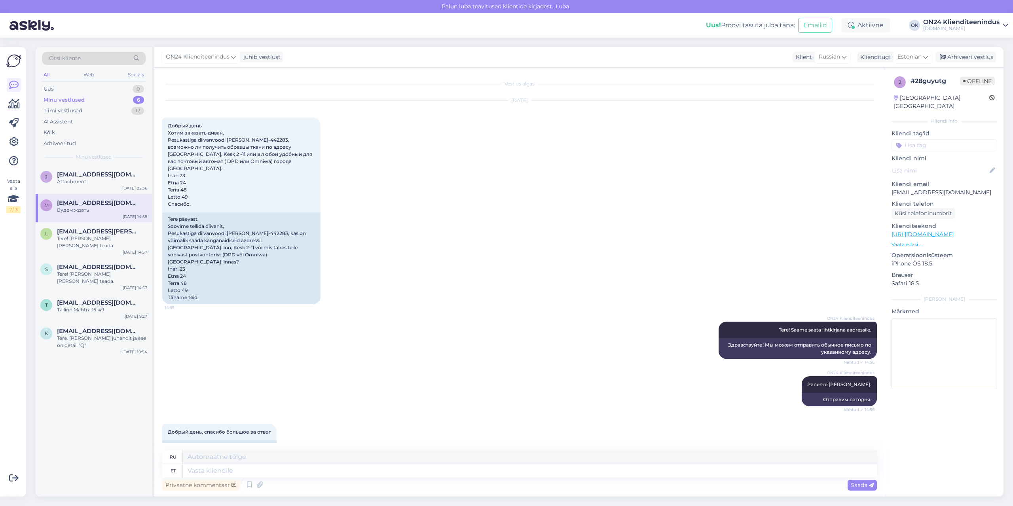
scroll to position [60, 0]
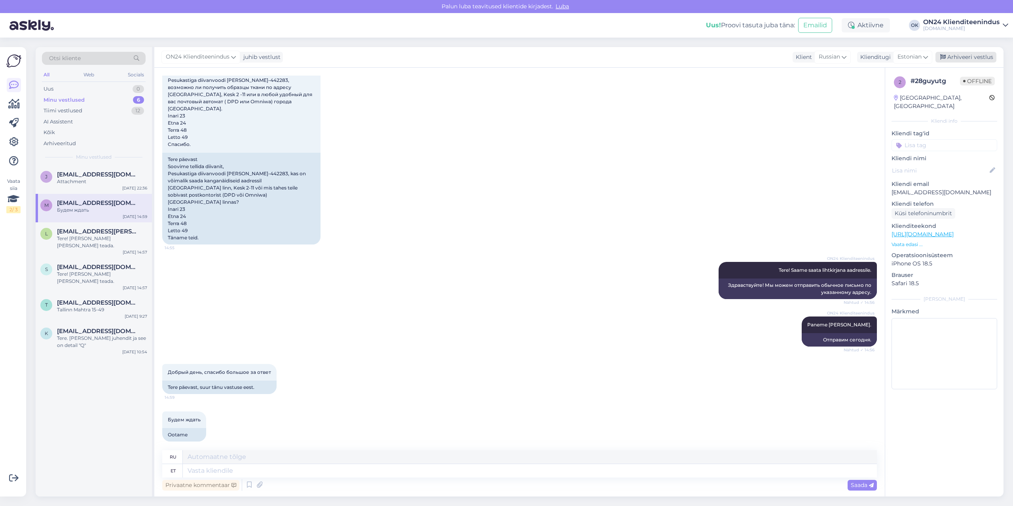
click at [949, 60] on div "Arhiveeri vestlus" at bounding box center [965, 57] width 61 height 11
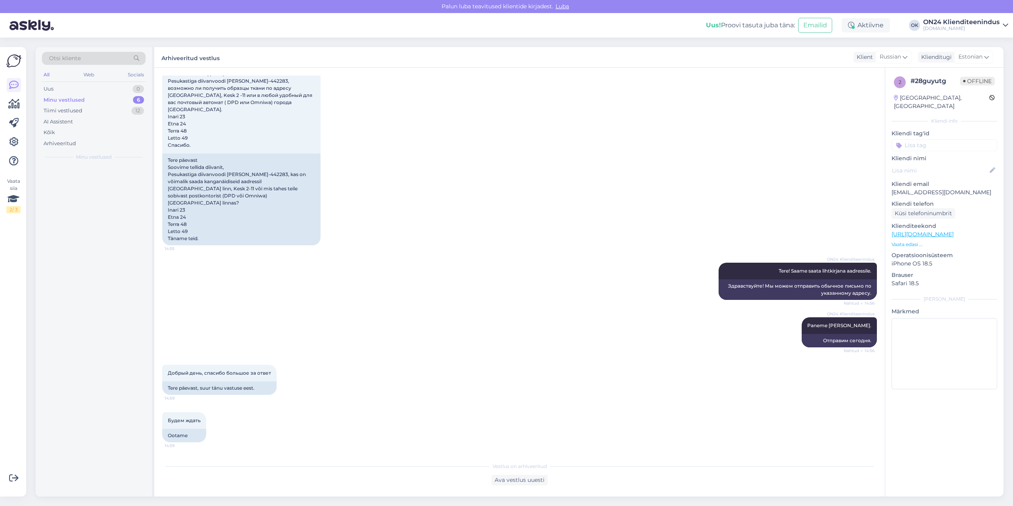
scroll to position [52, 0]
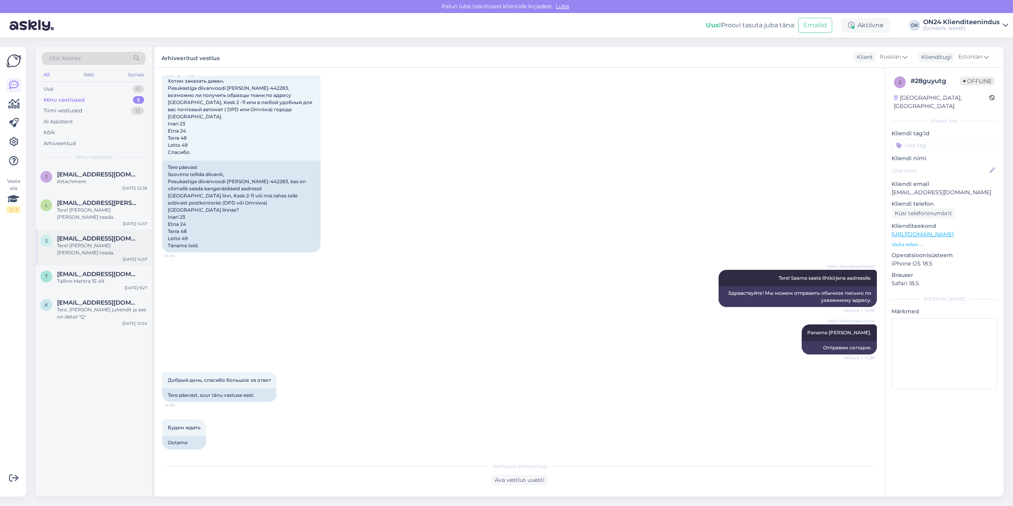
click at [115, 242] on div "Tere! [PERSON_NAME] [PERSON_NAME] teada." at bounding box center [102, 249] width 90 height 14
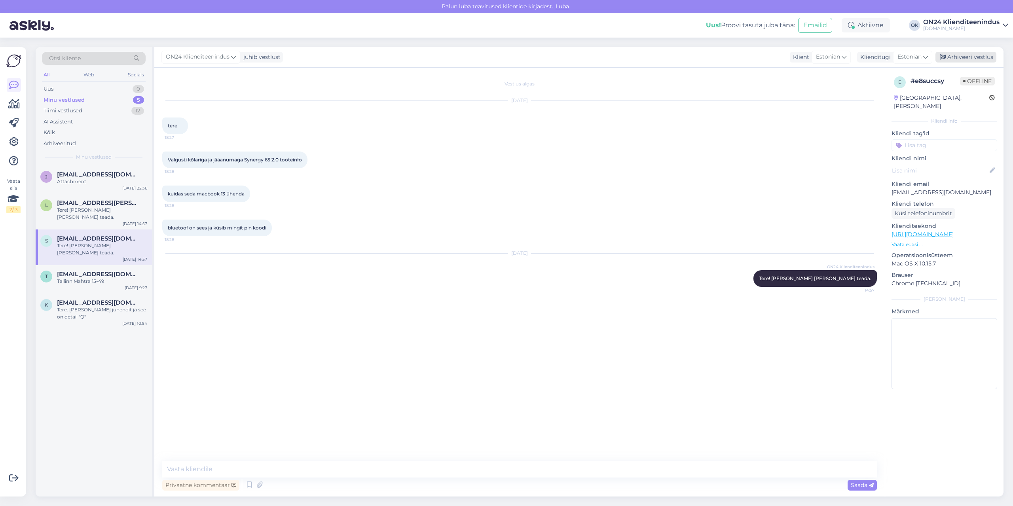
click at [962, 58] on div "Arhiveeri vestlus" at bounding box center [965, 57] width 61 height 11
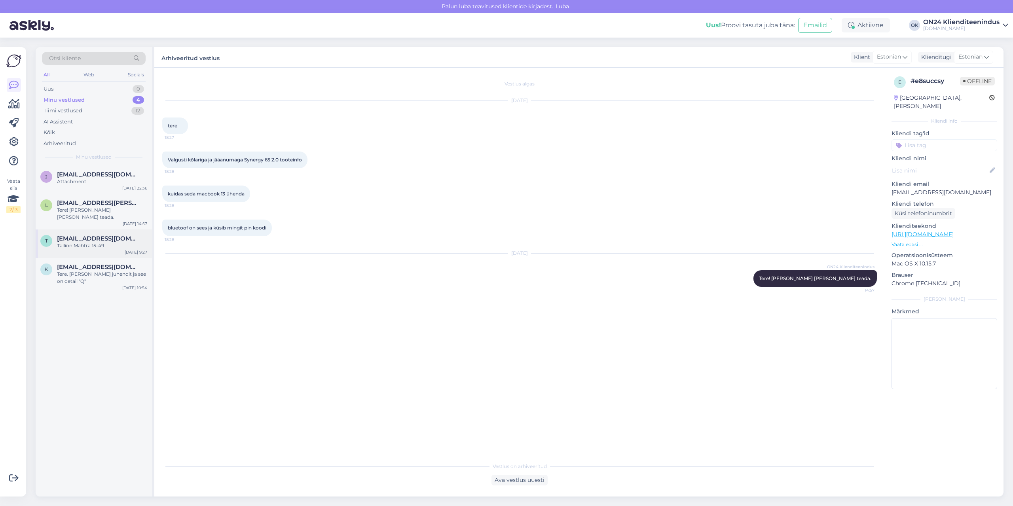
click at [92, 242] on div "Tallinn Mahtra 15-49" at bounding box center [102, 245] width 90 height 7
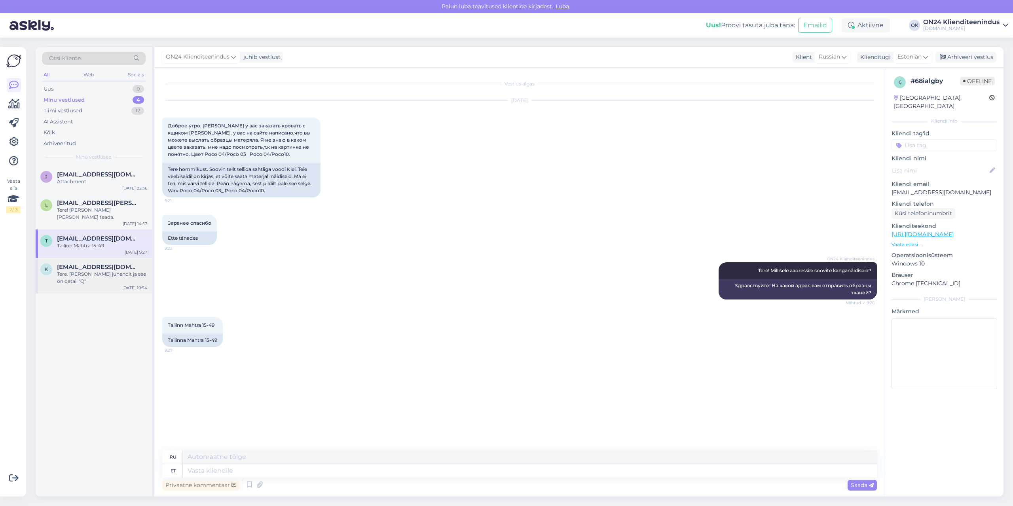
click at [104, 271] on div "Tere. [PERSON_NAME] juhendit ja see on detail "Q"" at bounding box center [102, 278] width 90 height 14
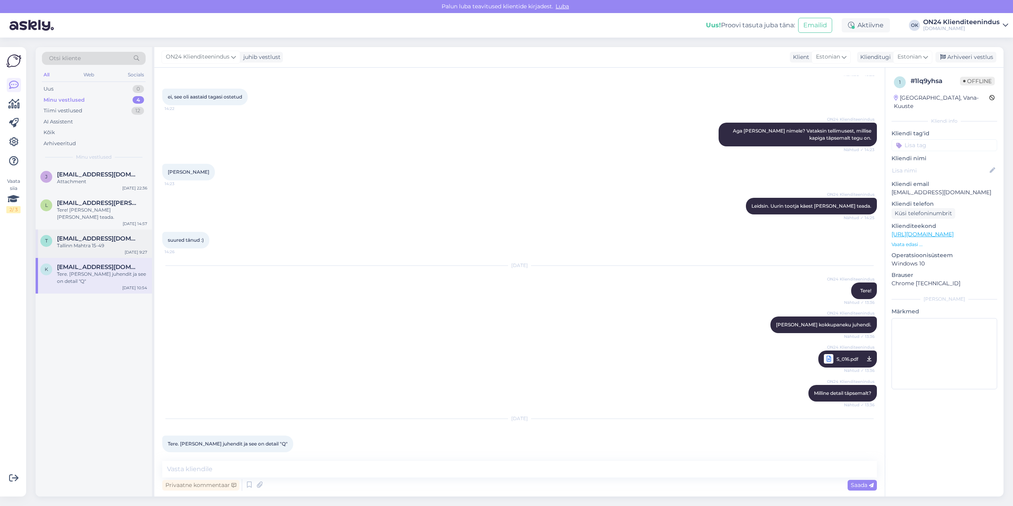
click at [93, 235] on span "[EMAIL_ADDRESS][DOMAIN_NAME]" at bounding box center [98, 238] width 82 height 7
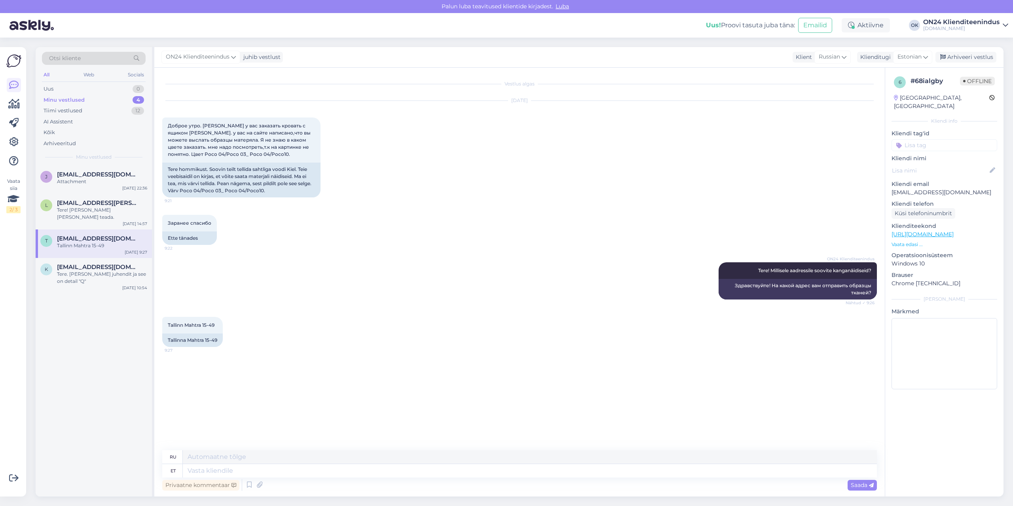
click at [924, 188] on p "[EMAIL_ADDRESS][DOMAIN_NAME]" at bounding box center [944, 192] width 106 height 8
copy p "[EMAIL_ADDRESS][DOMAIN_NAME]"
click at [916, 188] on p "[EMAIL_ADDRESS][DOMAIN_NAME]" at bounding box center [944, 192] width 106 height 8
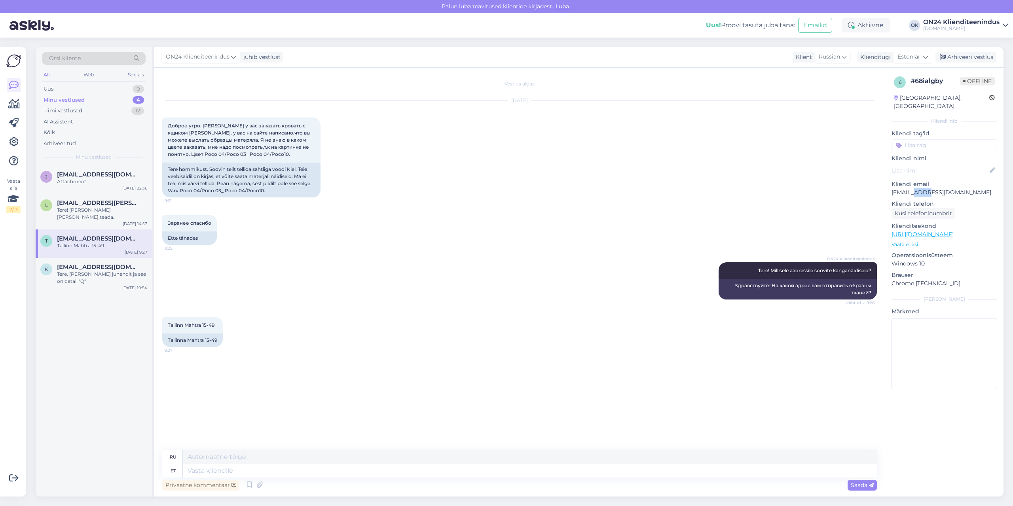
click at [916, 188] on p "[EMAIL_ADDRESS][DOMAIN_NAME]" at bounding box center [944, 192] width 106 height 8
click at [950, 59] on div "Arhiveeri vestlus" at bounding box center [965, 57] width 61 height 11
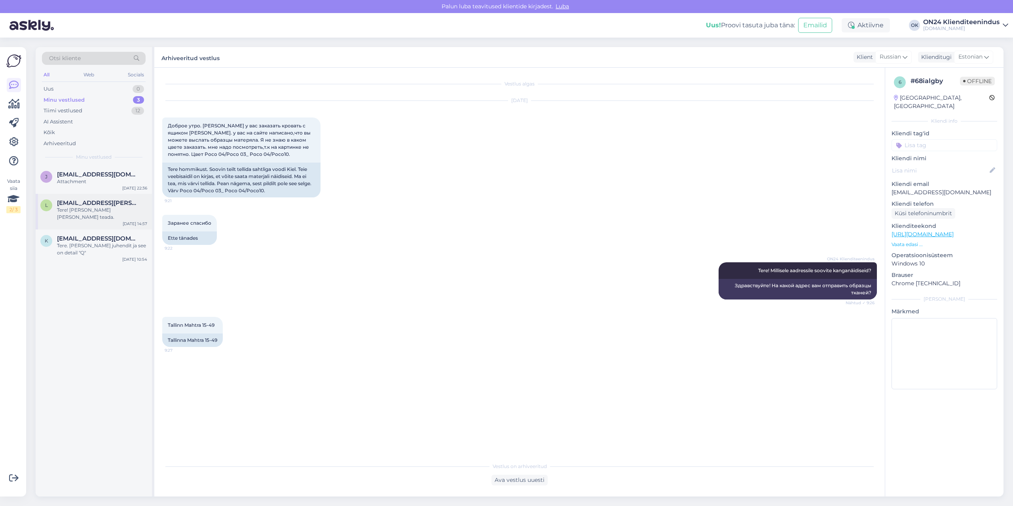
click at [95, 211] on div "Tere! [PERSON_NAME] [PERSON_NAME] teada." at bounding box center [102, 213] width 90 height 14
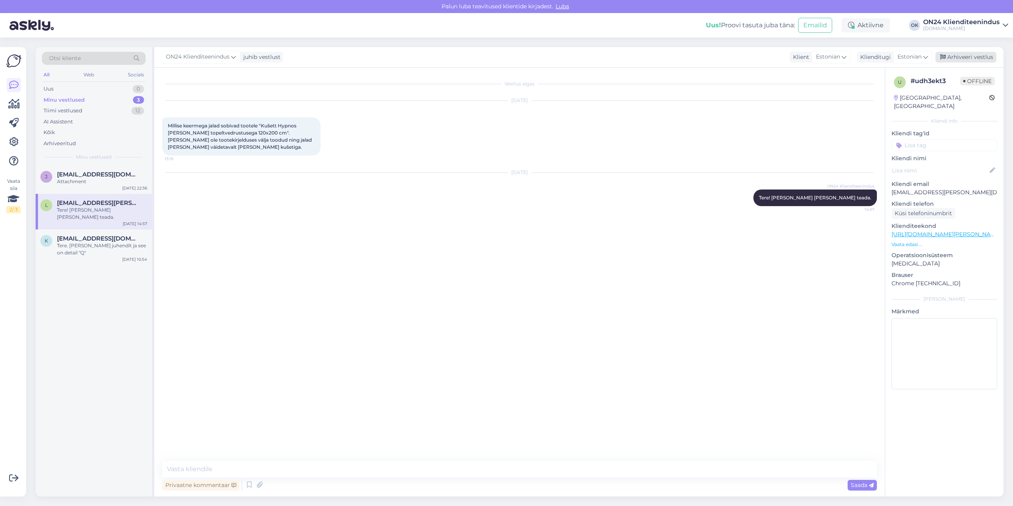
click at [964, 54] on div "Arhiveeri vestlus" at bounding box center [965, 57] width 61 height 11
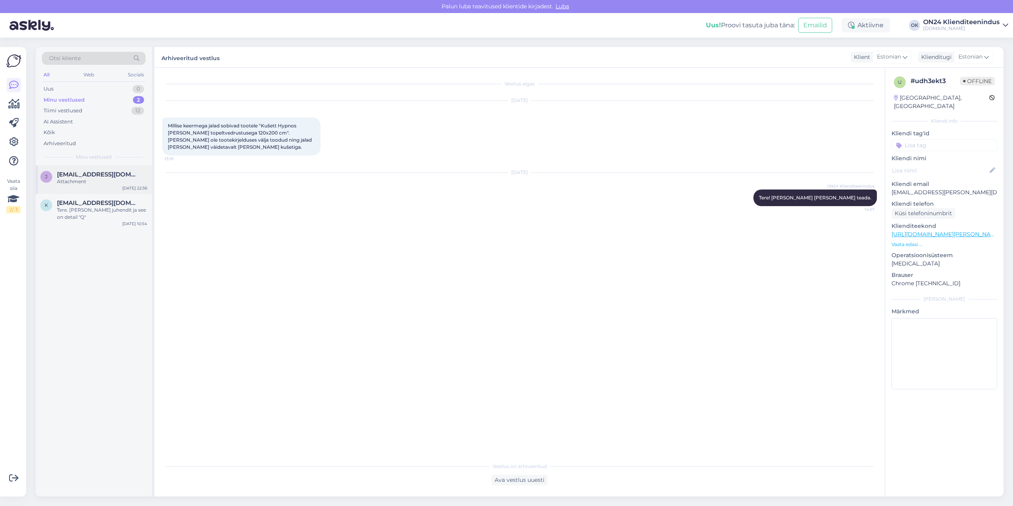
click at [78, 179] on div "Attachment" at bounding box center [102, 181] width 90 height 7
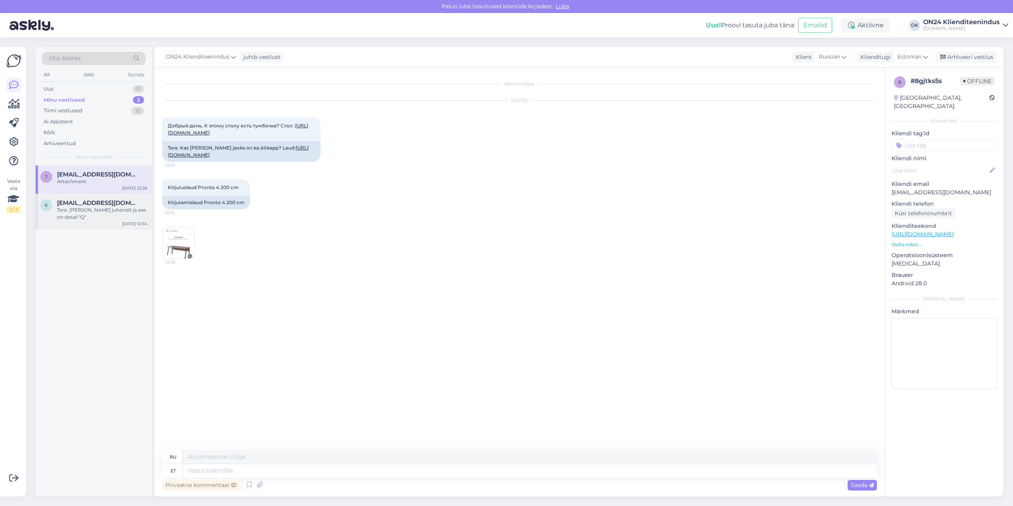
click at [79, 209] on div "Tere. [PERSON_NAME] juhendit ja see on detail "Q"" at bounding box center [102, 213] width 90 height 14
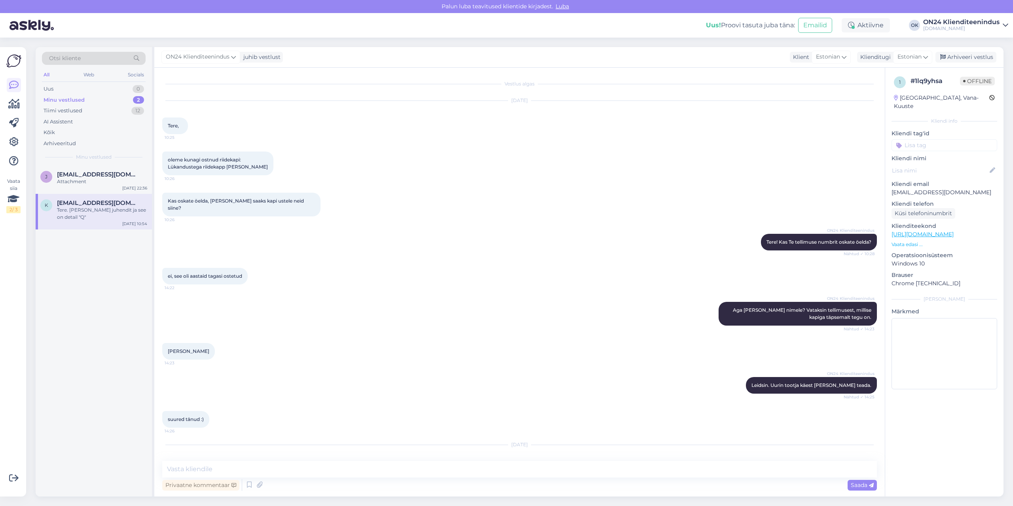
scroll to position [179, 0]
